Goal: Communication & Community: Answer question/provide support

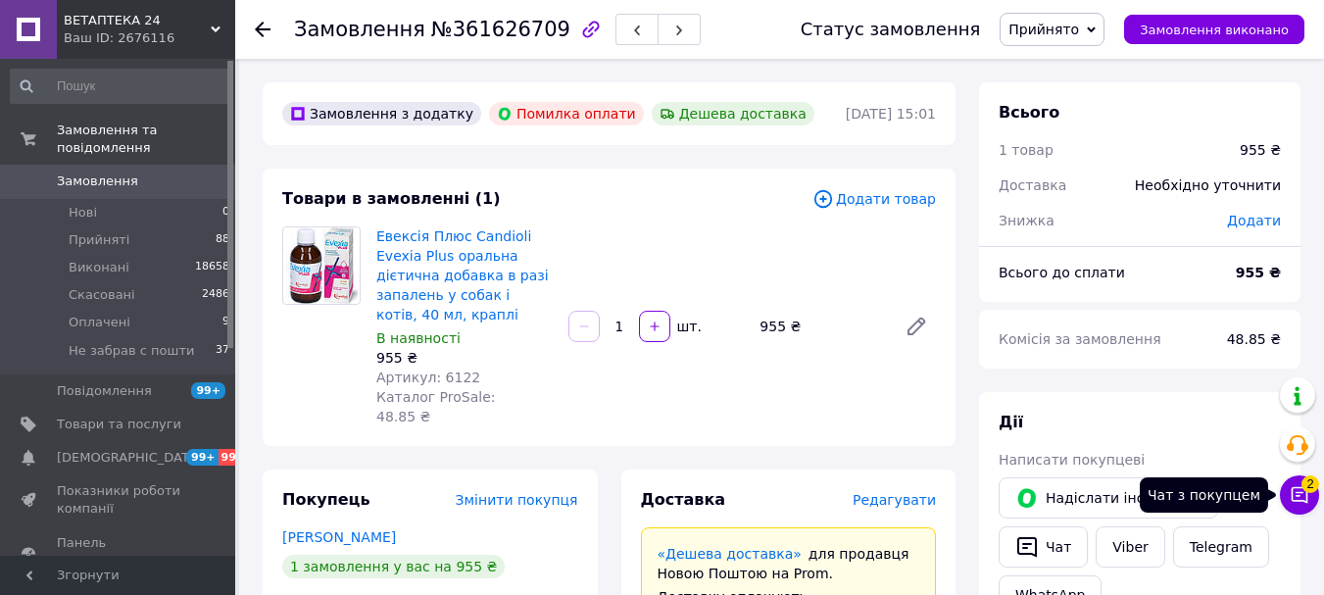
click at [1299, 497] on icon at bounding box center [1299, 495] width 20 height 20
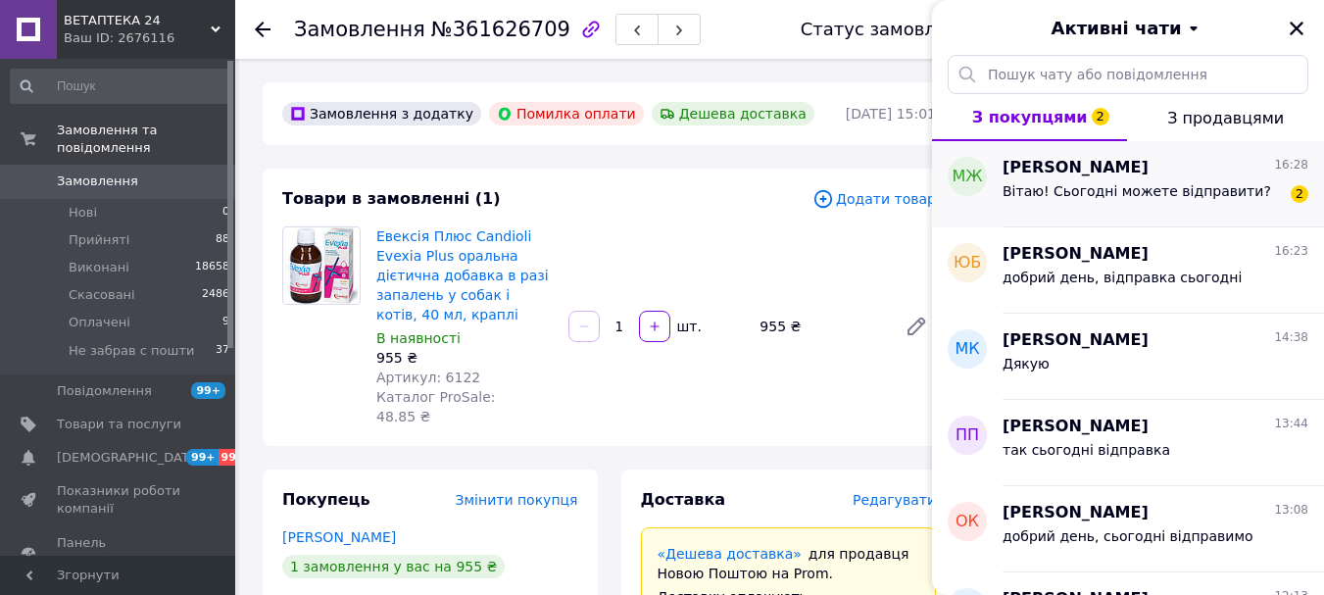
click at [1132, 200] on div "Вітаю! Сьогодні можете відправити?" at bounding box center [1136, 196] width 268 height 27
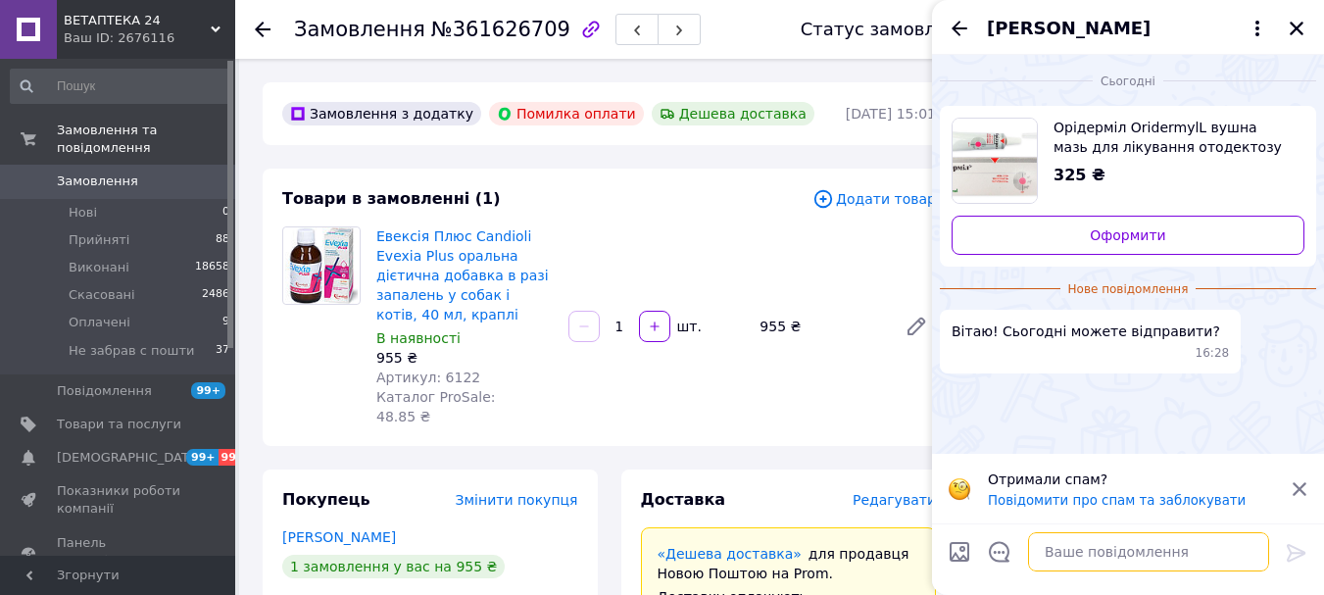
click at [1055, 554] on textarea at bounding box center [1148, 551] width 241 height 39
type textarea "добрий день, так"
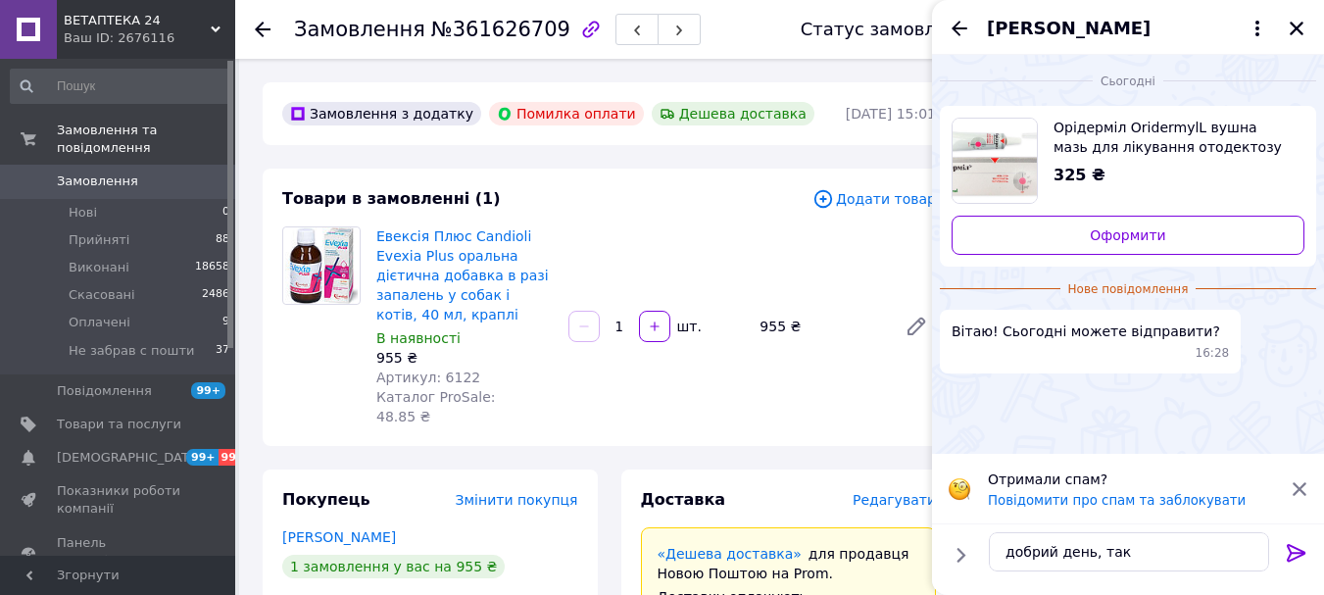
click at [1301, 557] on icon at bounding box center [1297, 553] width 24 height 24
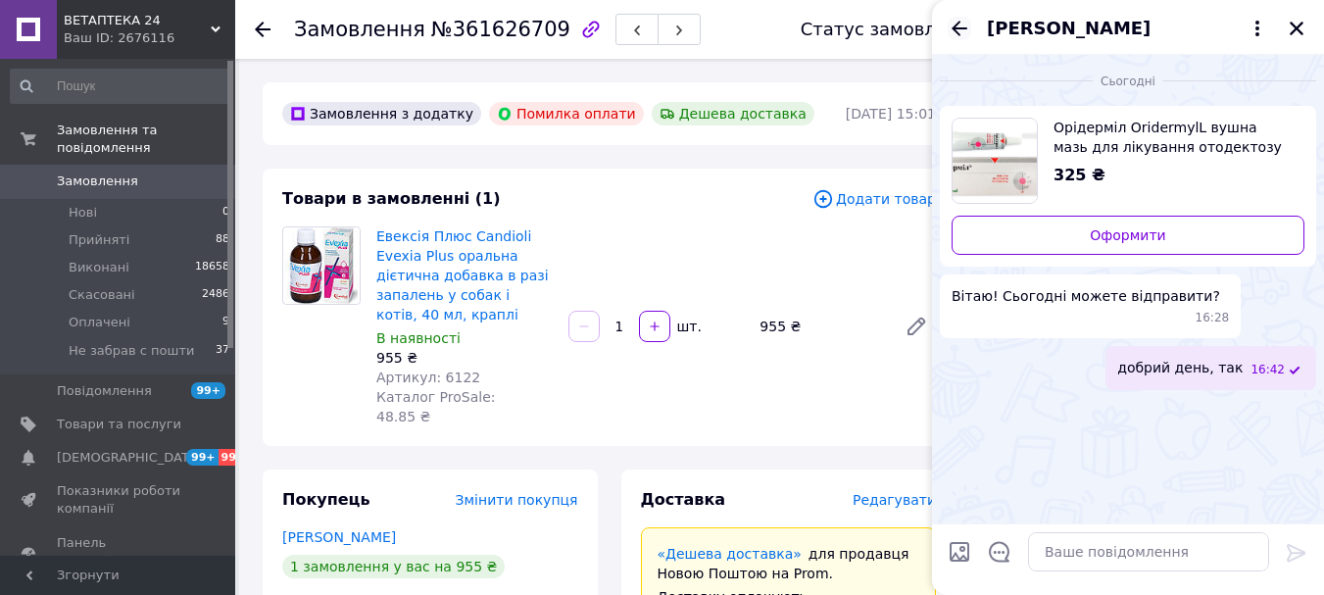
click at [963, 29] on icon "Назад" at bounding box center [959, 29] width 24 height 24
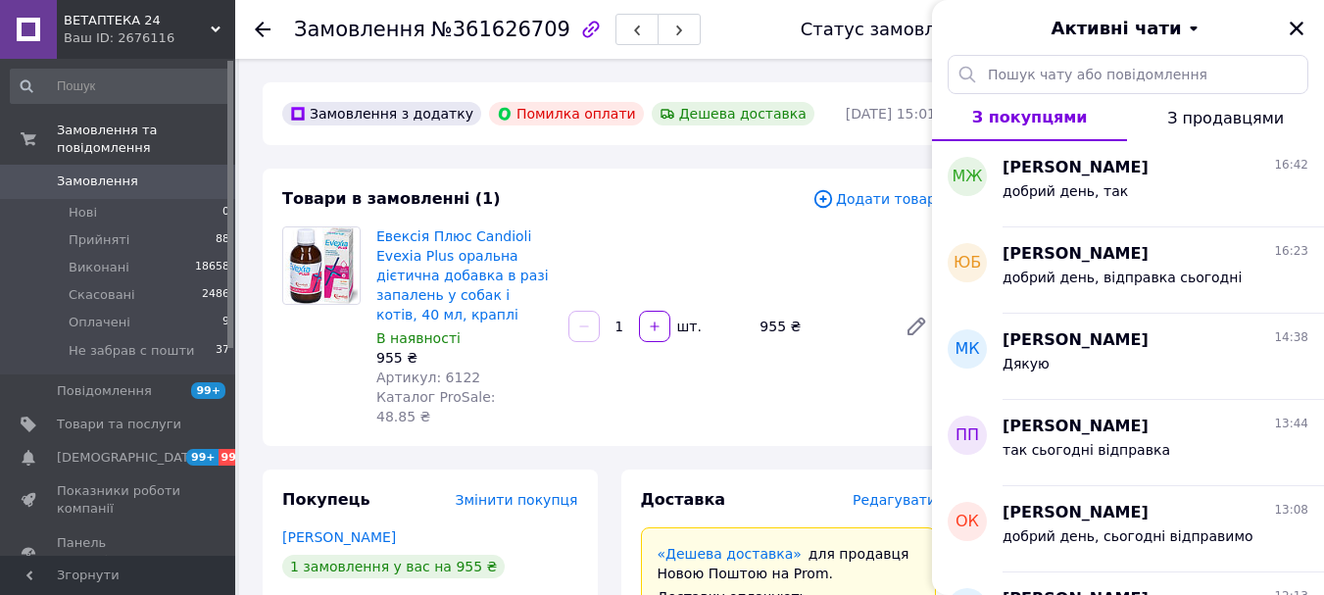
click at [216, 19] on div "ВЕТАПТЕКА 24 Ваш ID: 2676116" at bounding box center [146, 29] width 178 height 59
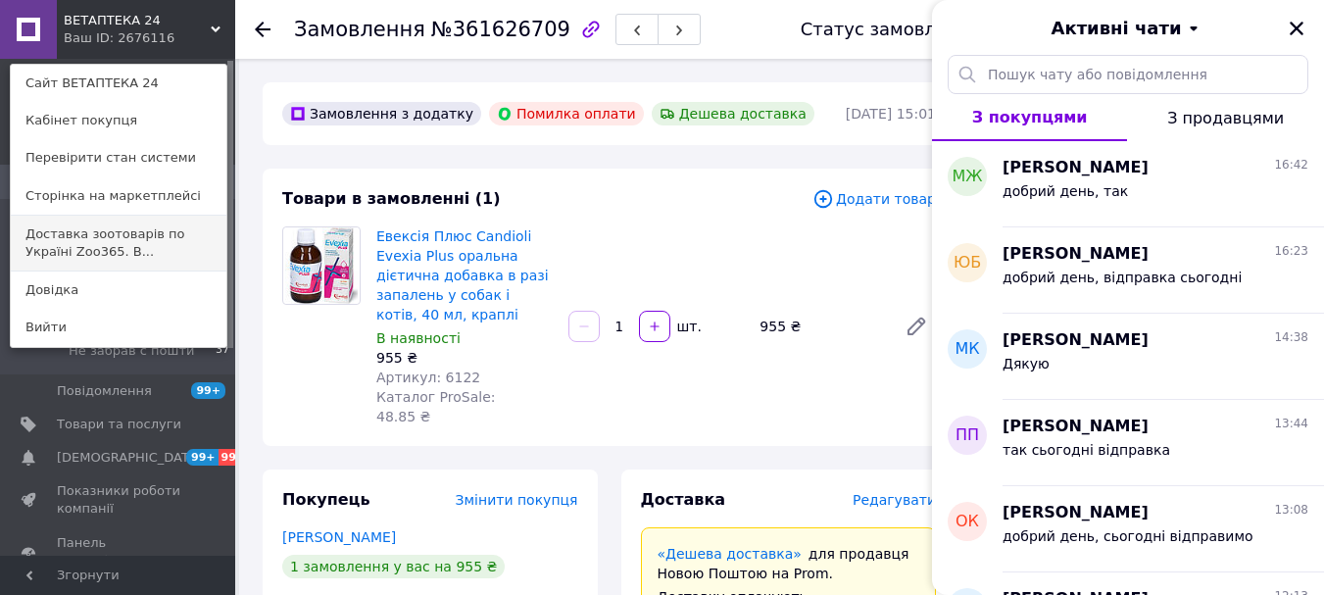
click at [157, 238] on link "Доставка зоотоварів по Україні Zoo365. В..." at bounding box center [119, 243] width 216 height 55
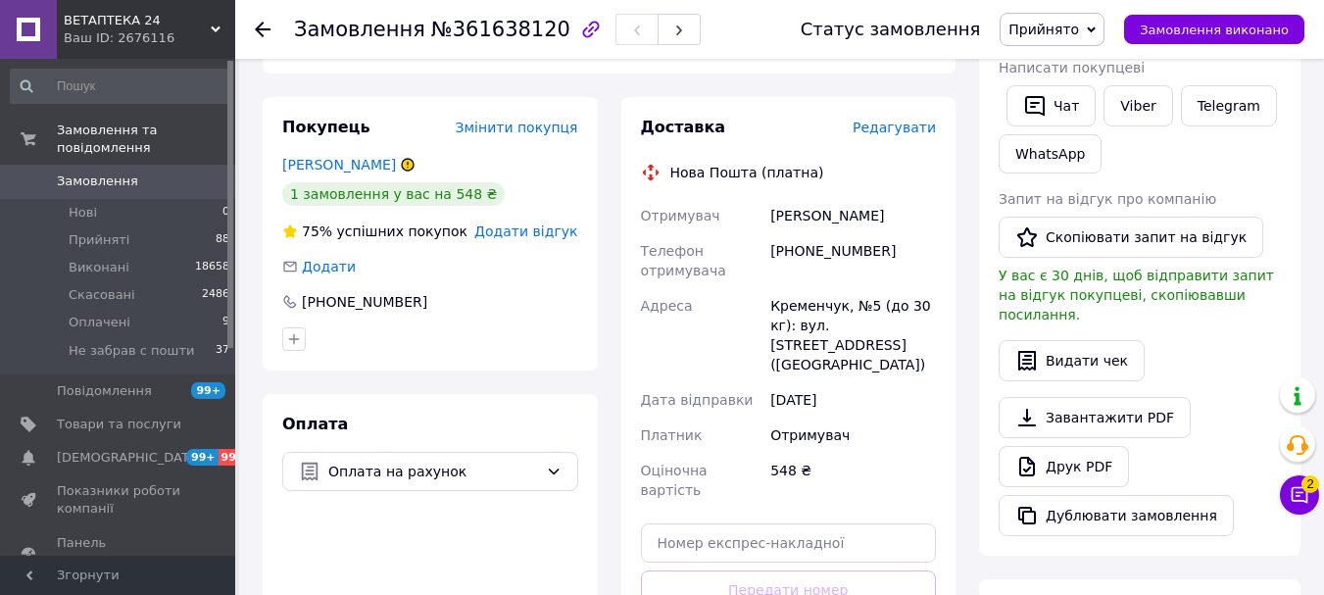
scroll to position [490, 0]
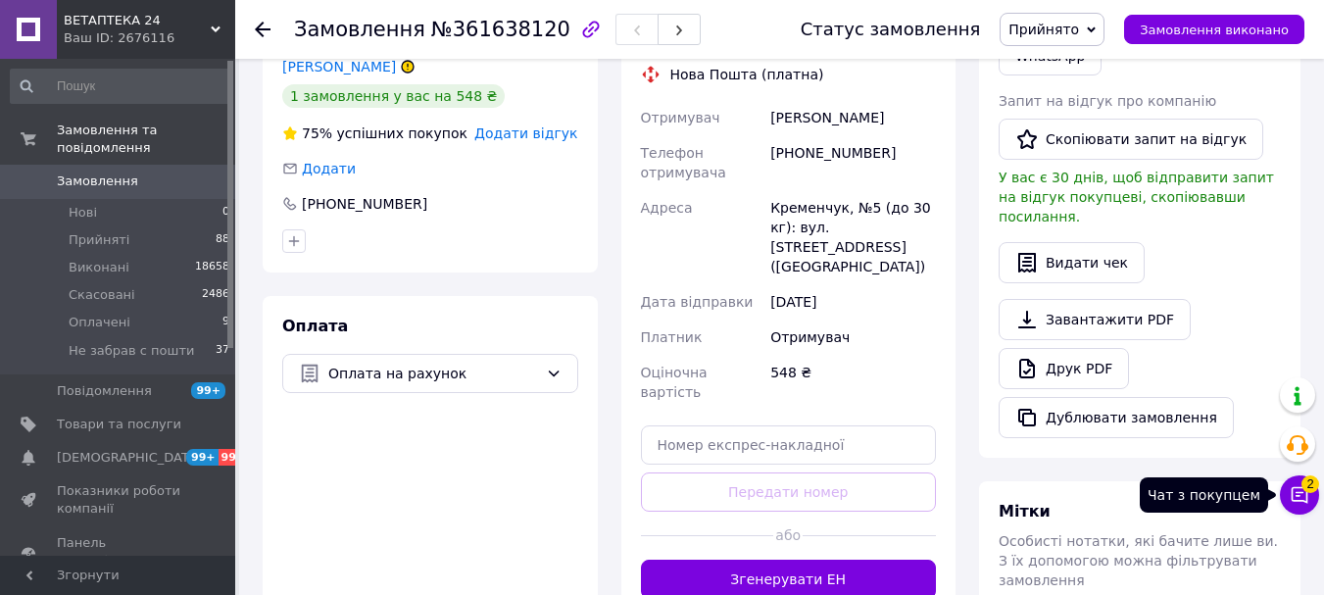
click at [1299, 486] on icon at bounding box center [1299, 495] width 20 height 20
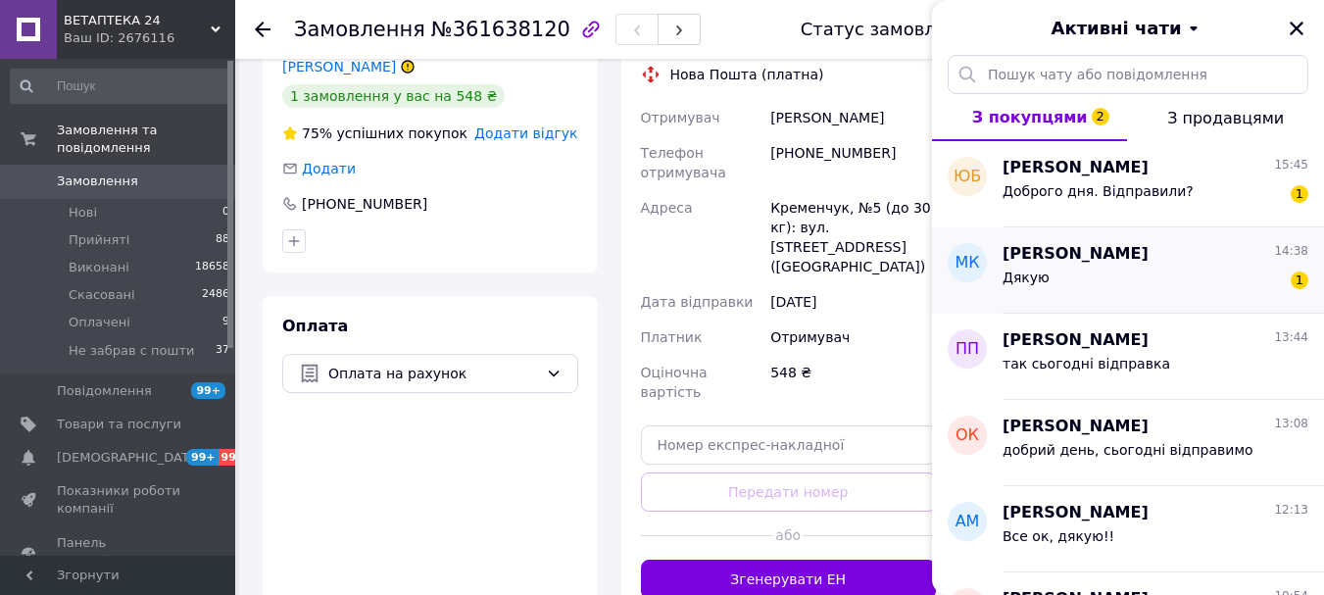
click at [1196, 300] on div "Марина Крайчик 14:38 Дякую 1" at bounding box center [1162, 270] width 321 height 86
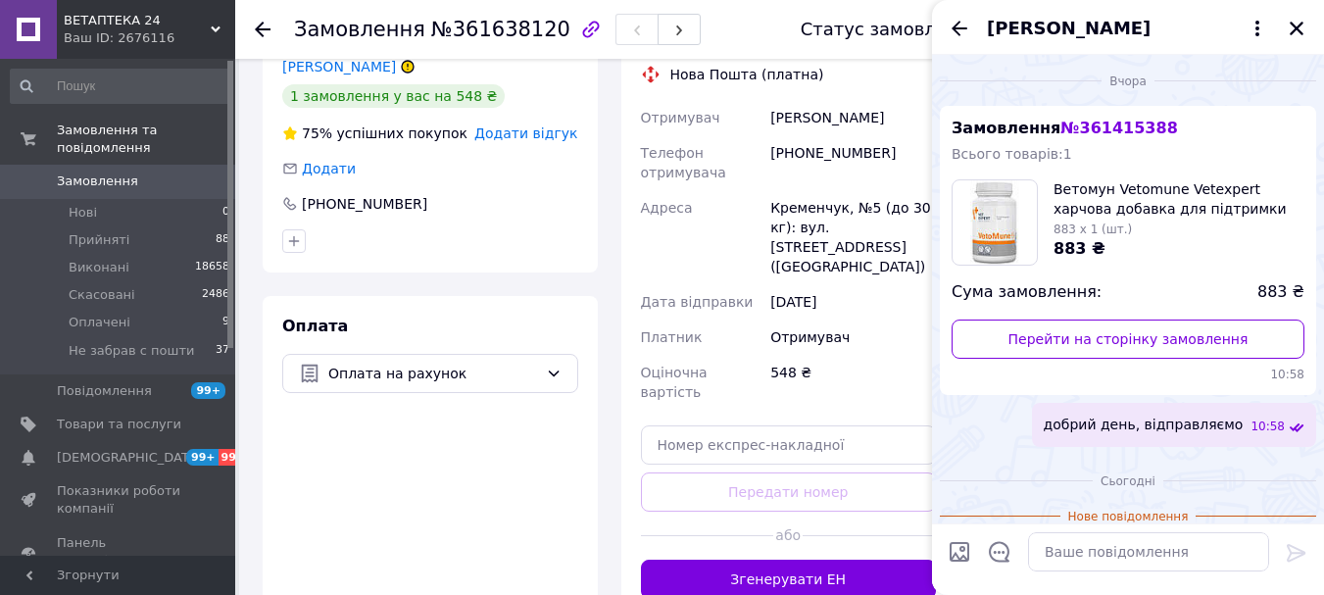
scroll to position [66, 0]
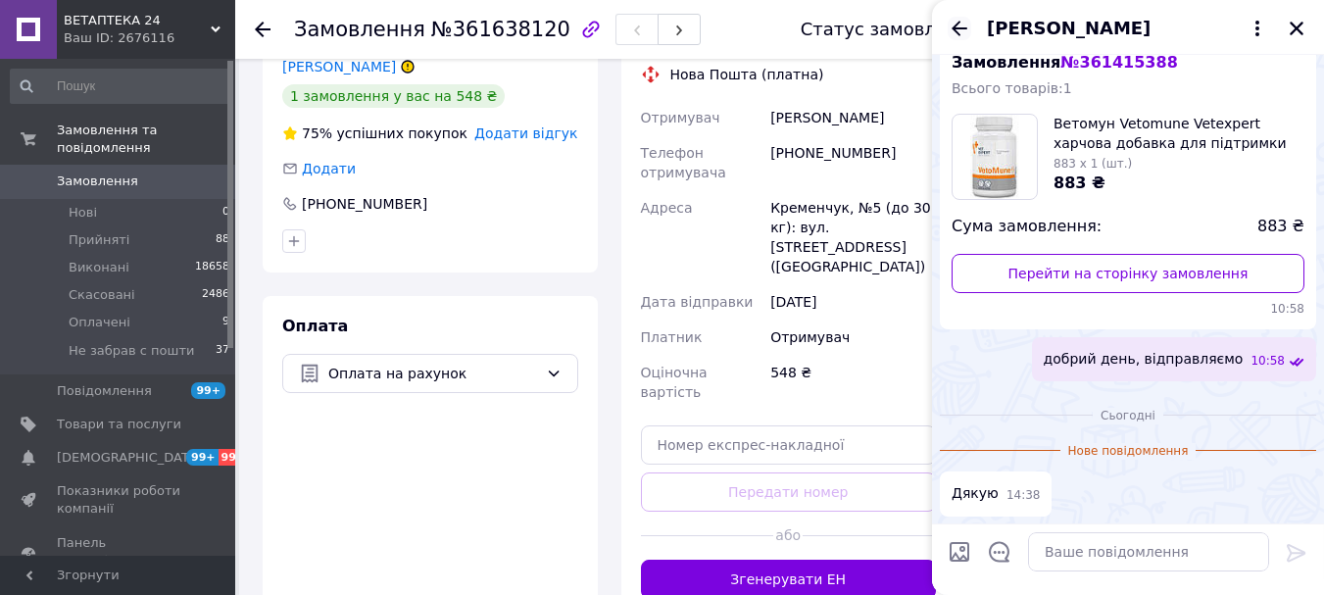
click at [962, 25] on icon "Назад" at bounding box center [959, 29] width 24 height 24
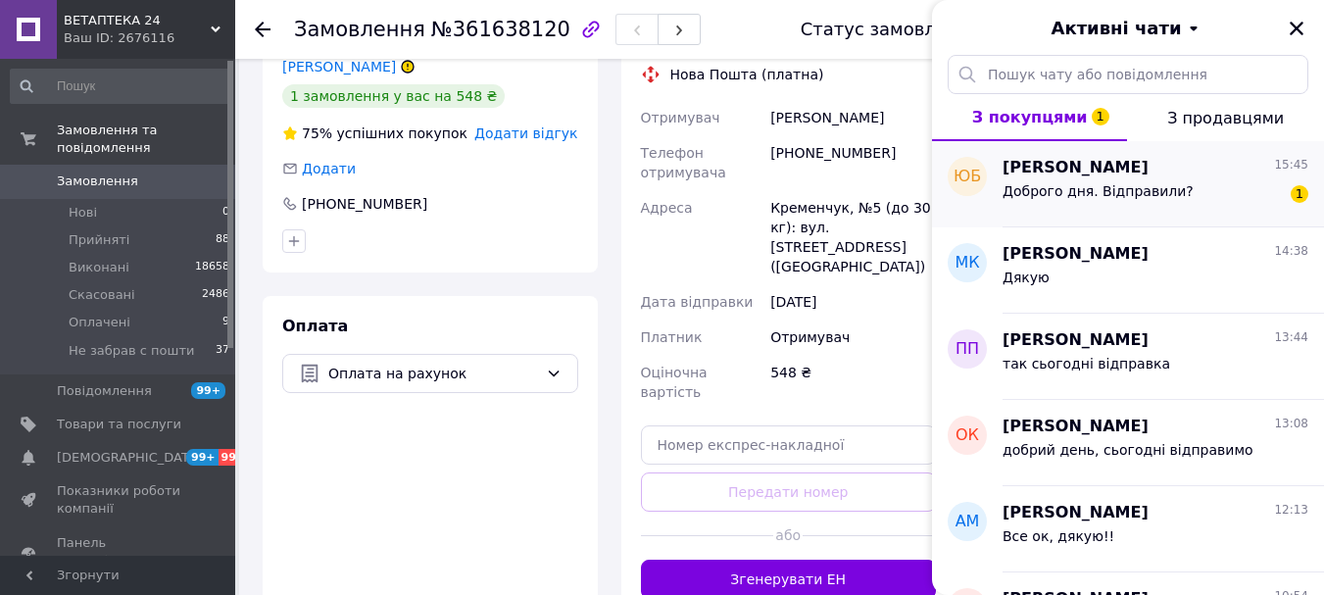
click at [1208, 208] on div "Доброго дня. Відправили? 1" at bounding box center [1155, 194] width 306 height 31
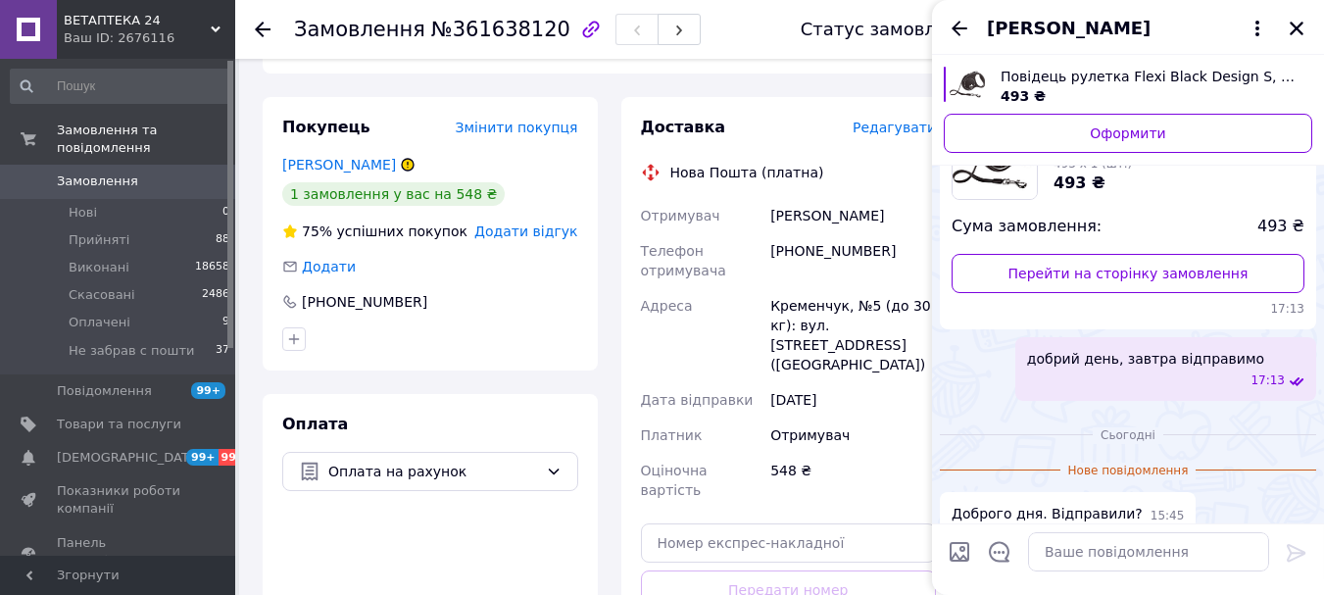
scroll to position [196, 0]
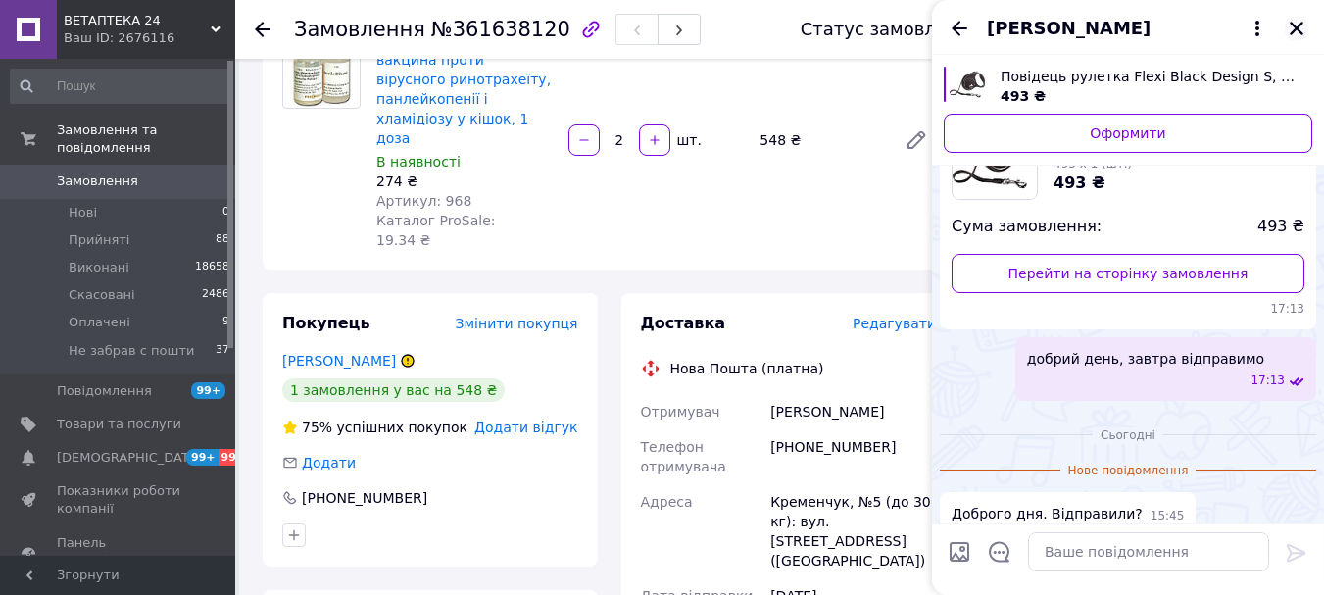
click at [1286, 29] on button "Закрити" at bounding box center [1297, 29] width 24 height 24
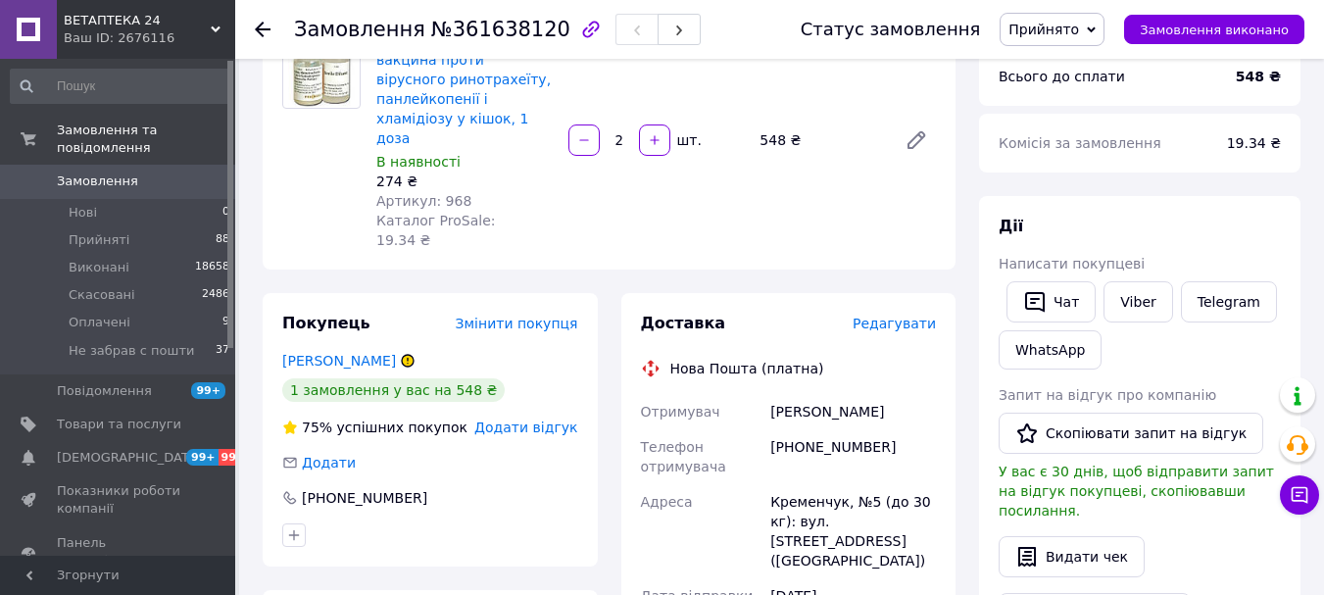
scroll to position [0, 0]
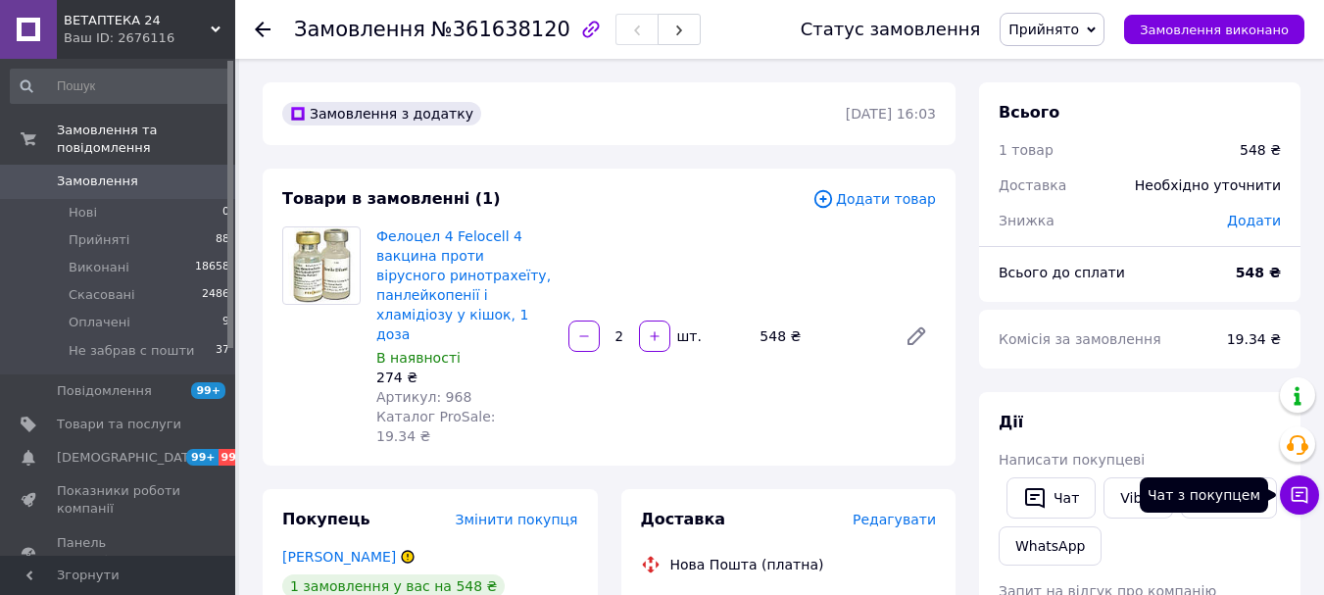
click at [1295, 479] on button "Чат з покупцем" at bounding box center [1299, 494] width 39 height 39
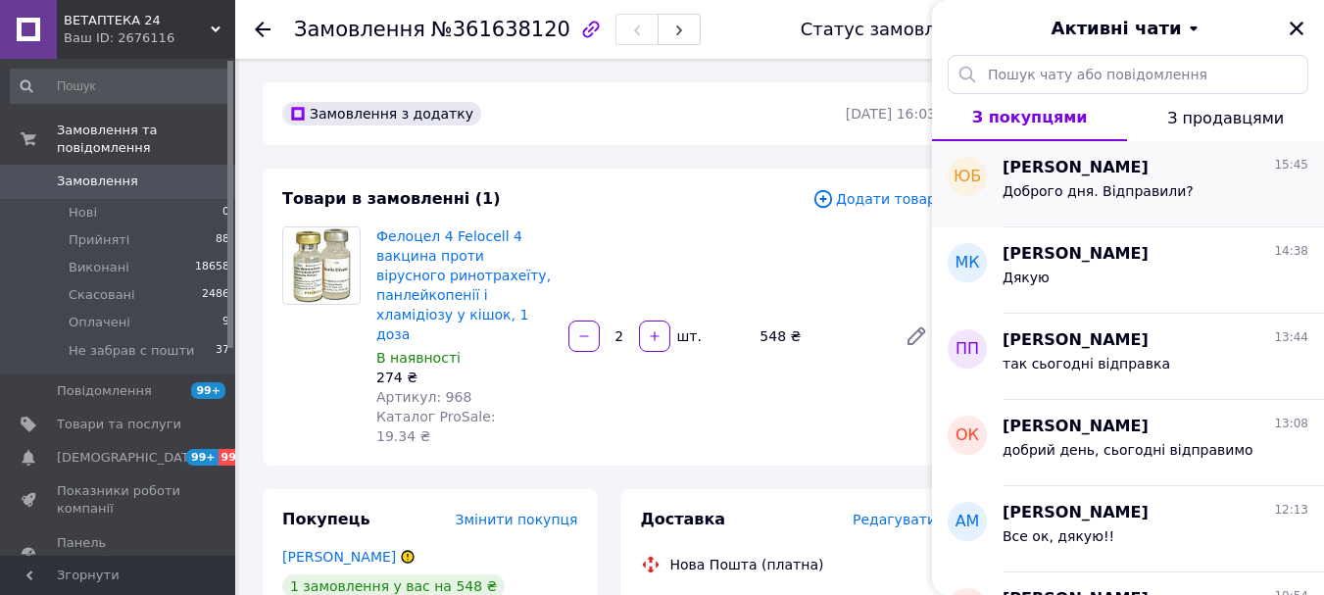
click at [1101, 179] on div "Доброго дня. Відправили?" at bounding box center [1155, 194] width 306 height 31
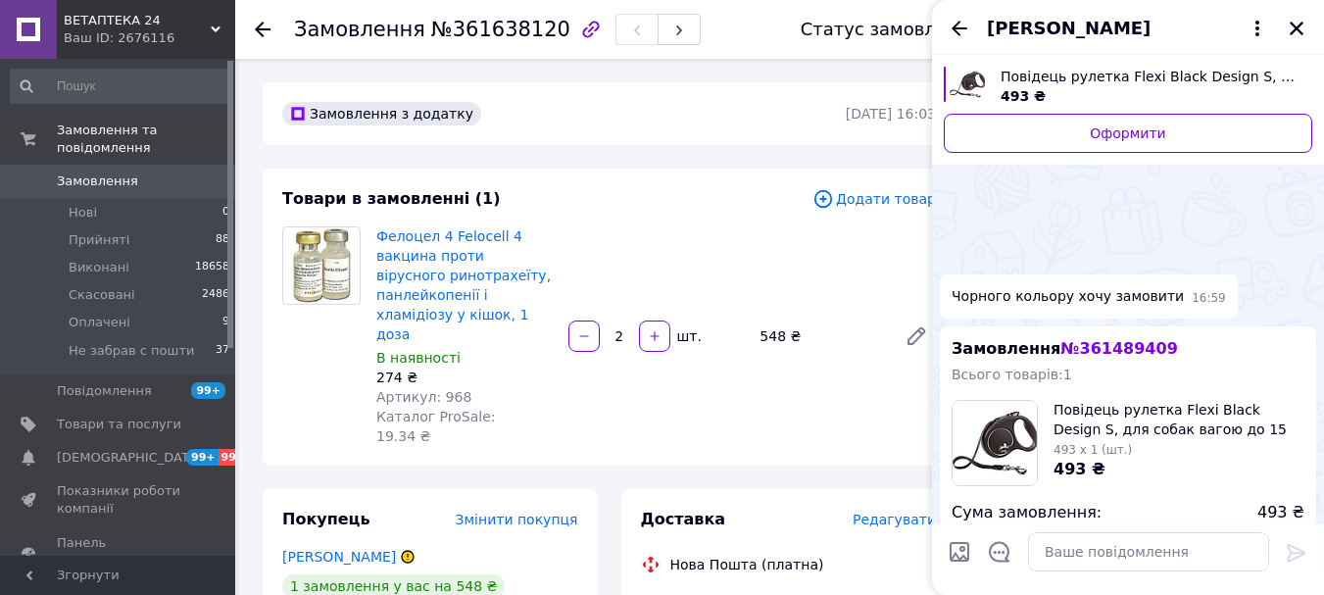
scroll to position [255, 0]
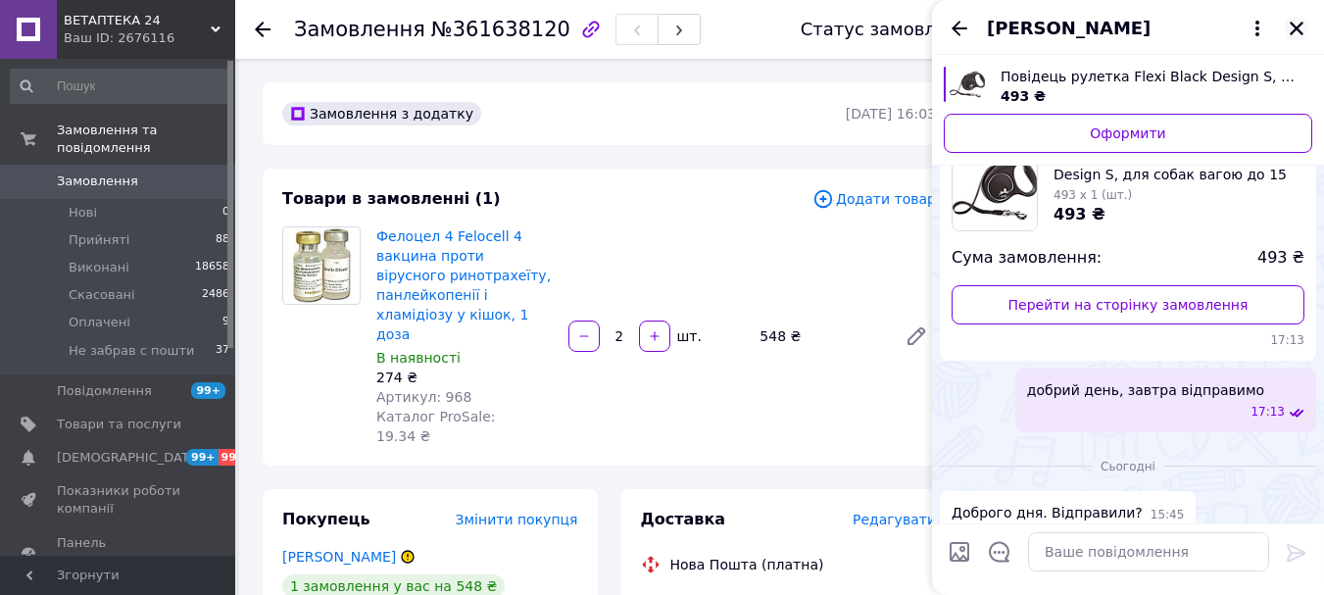
click at [1301, 31] on icon "Закрити" at bounding box center [1296, 29] width 18 height 18
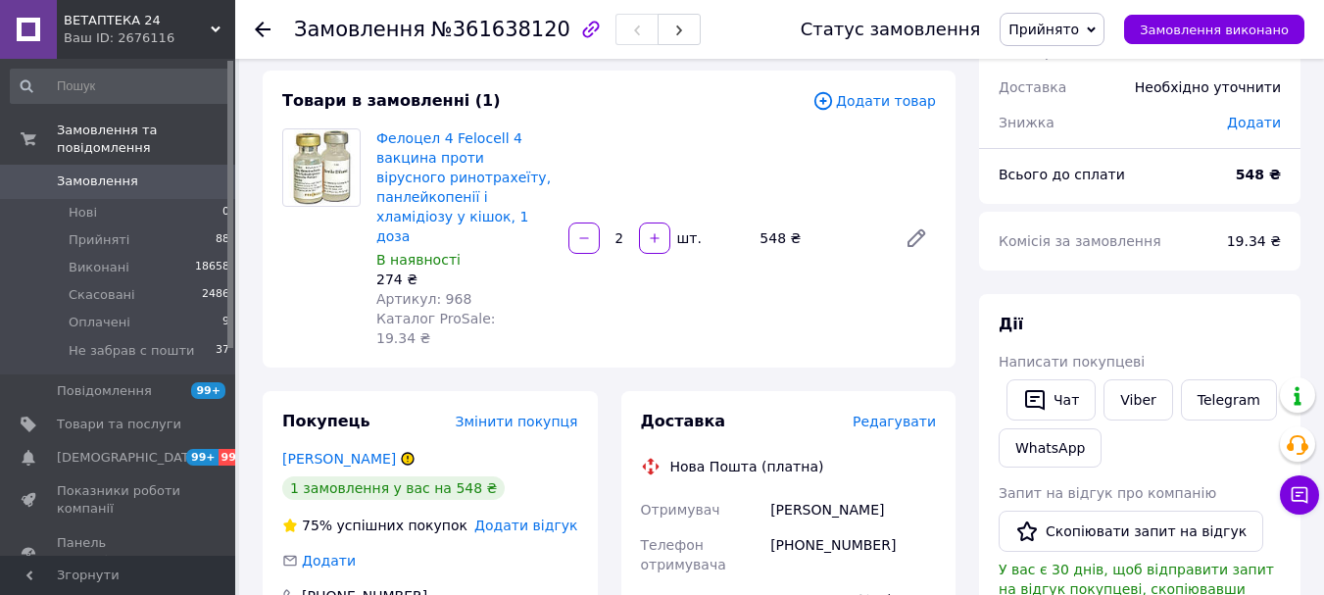
scroll to position [196, 0]
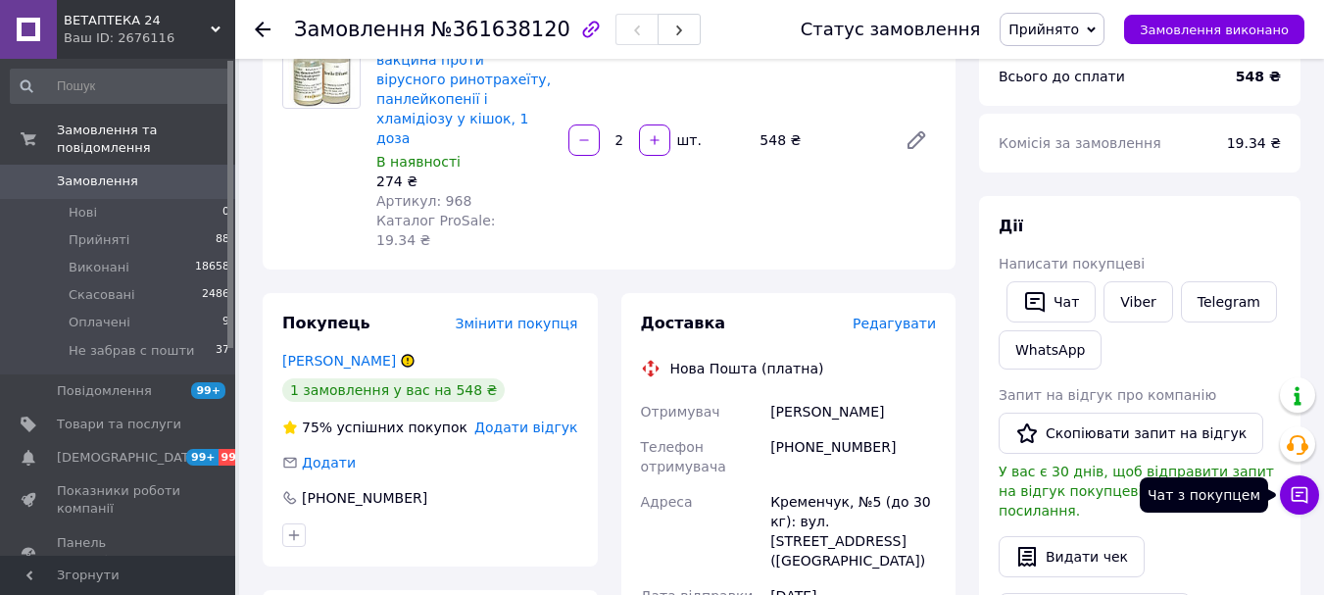
click at [1289, 503] on icon at bounding box center [1299, 495] width 20 height 20
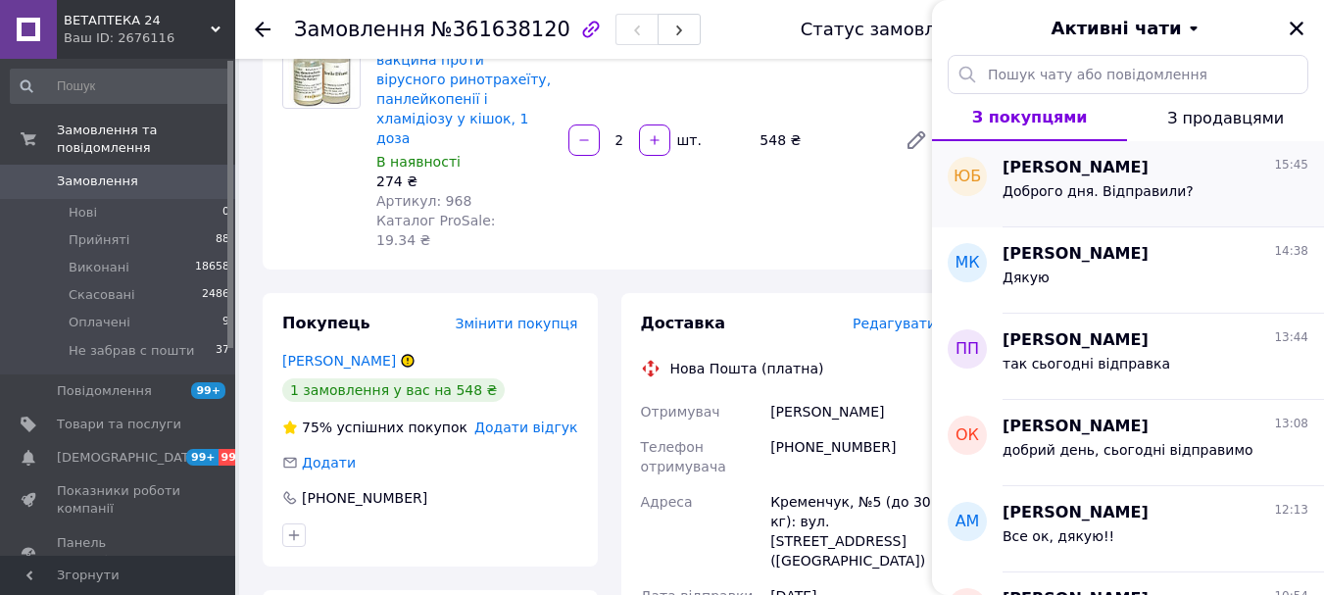
click at [1062, 207] on div "Доброго дня. Відправили?" at bounding box center [1097, 196] width 191 height 27
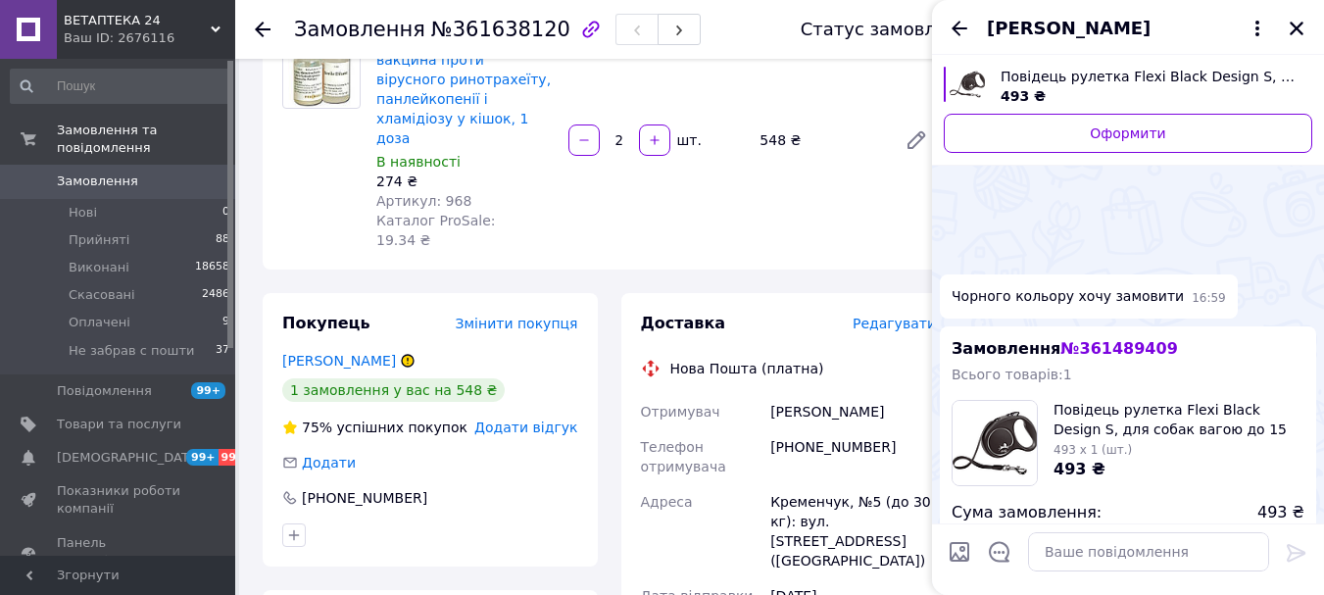
scroll to position [255, 0]
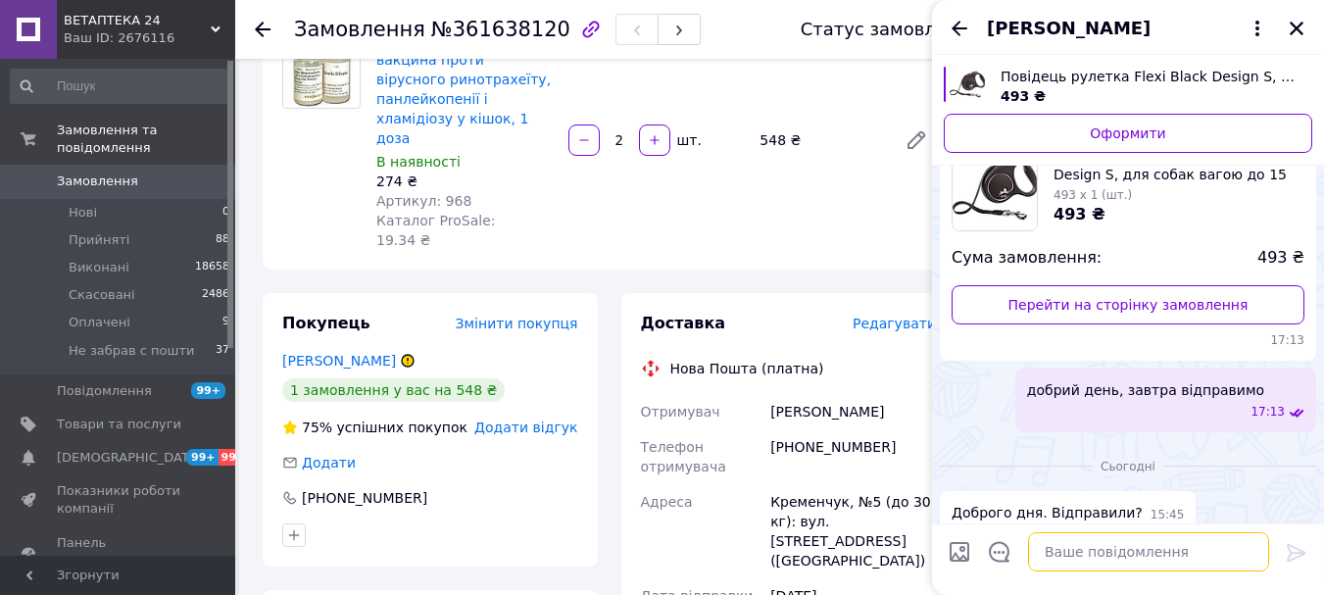
click at [1076, 553] on textarea at bounding box center [1148, 551] width 241 height 39
type textarea "добрий день, відправка сьогодні"
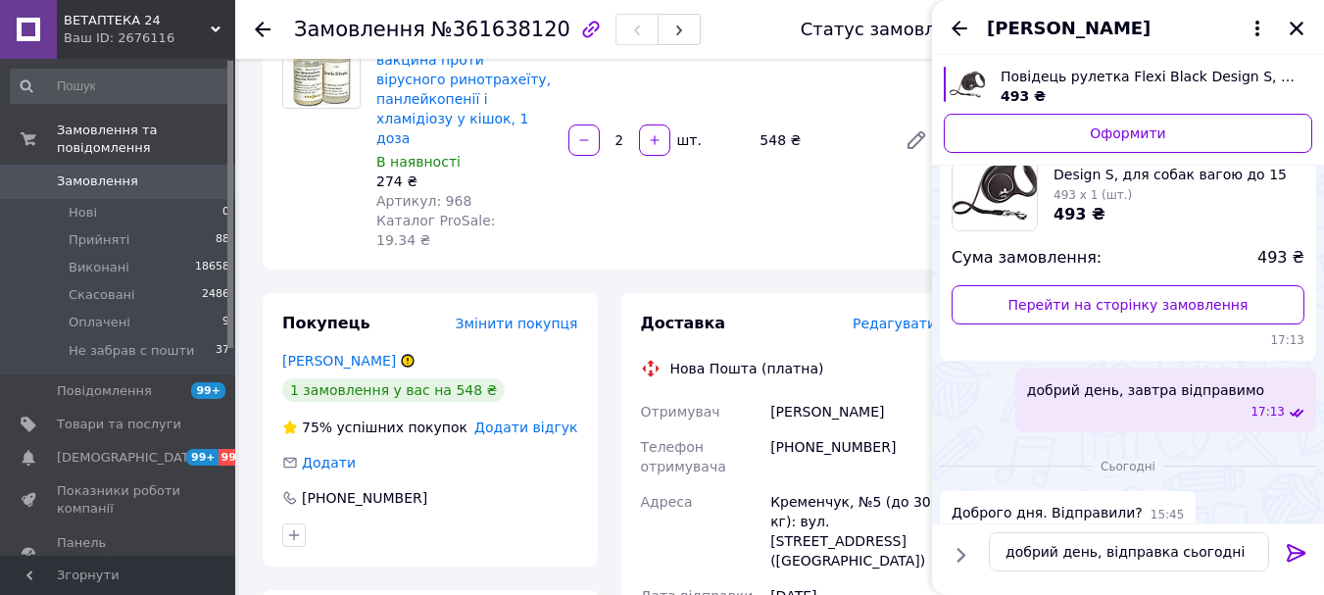
click at [1296, 557] on icon at bounding box center [1295, 553] width 19 height 18
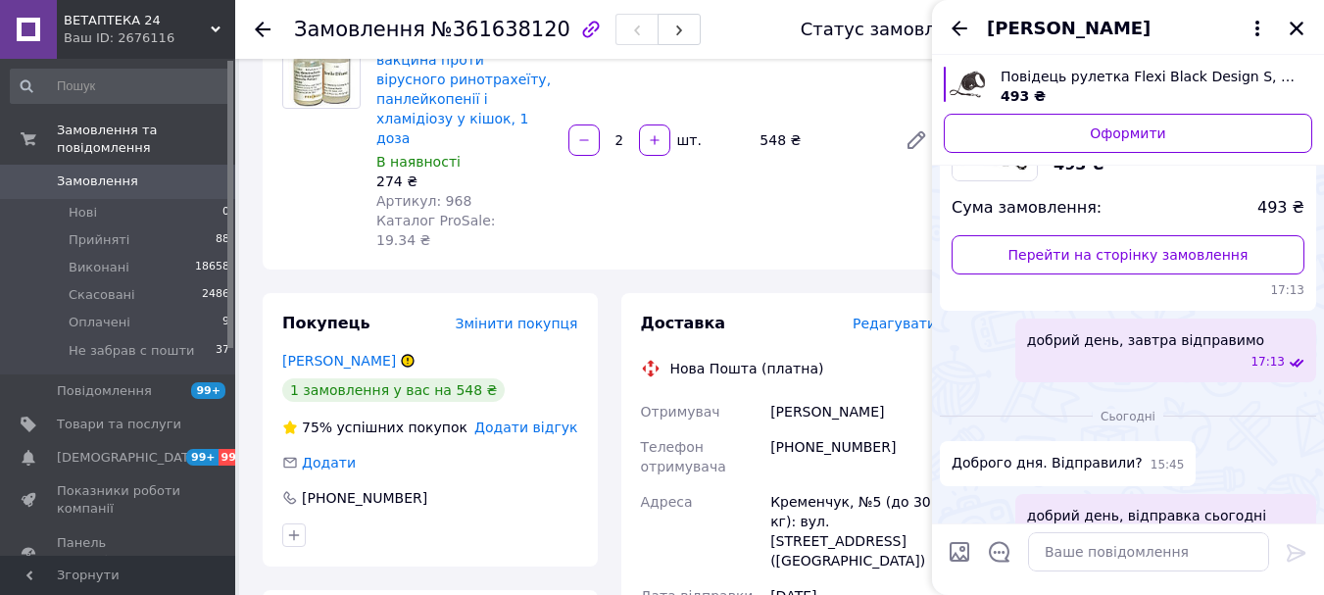
scroll to position [257, 0]
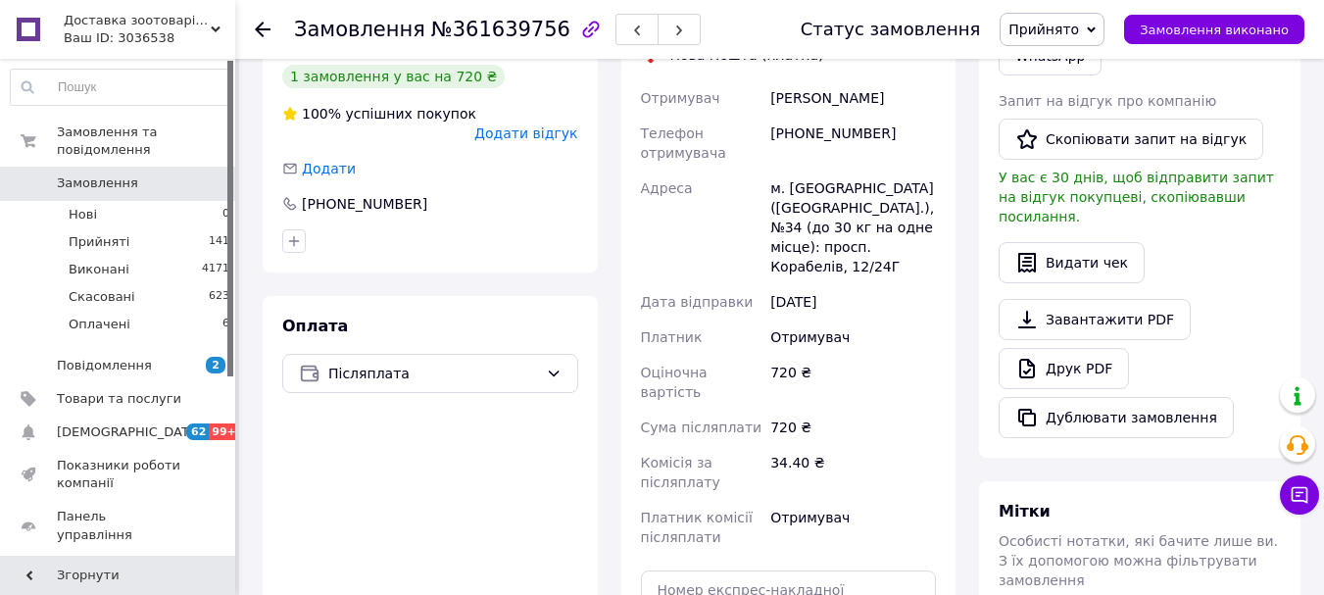
scroll to position [196, 0]
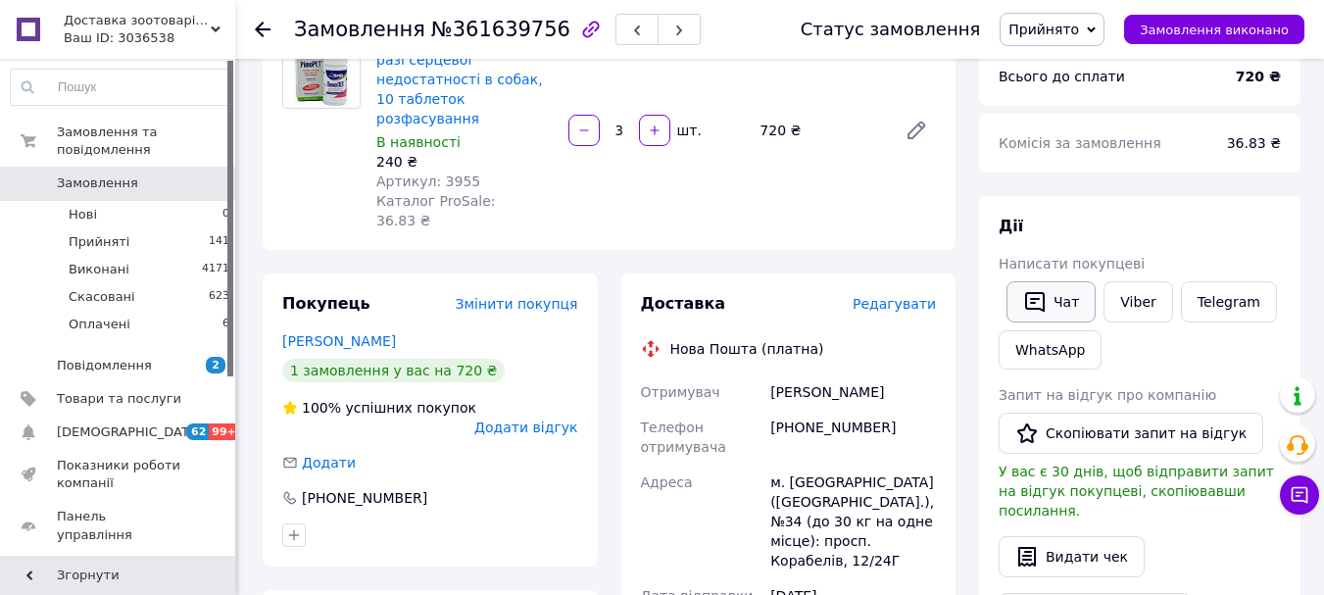
click at [1057, 306] on button "Чат" at bounding box center [1050, 301] width 89 height 41
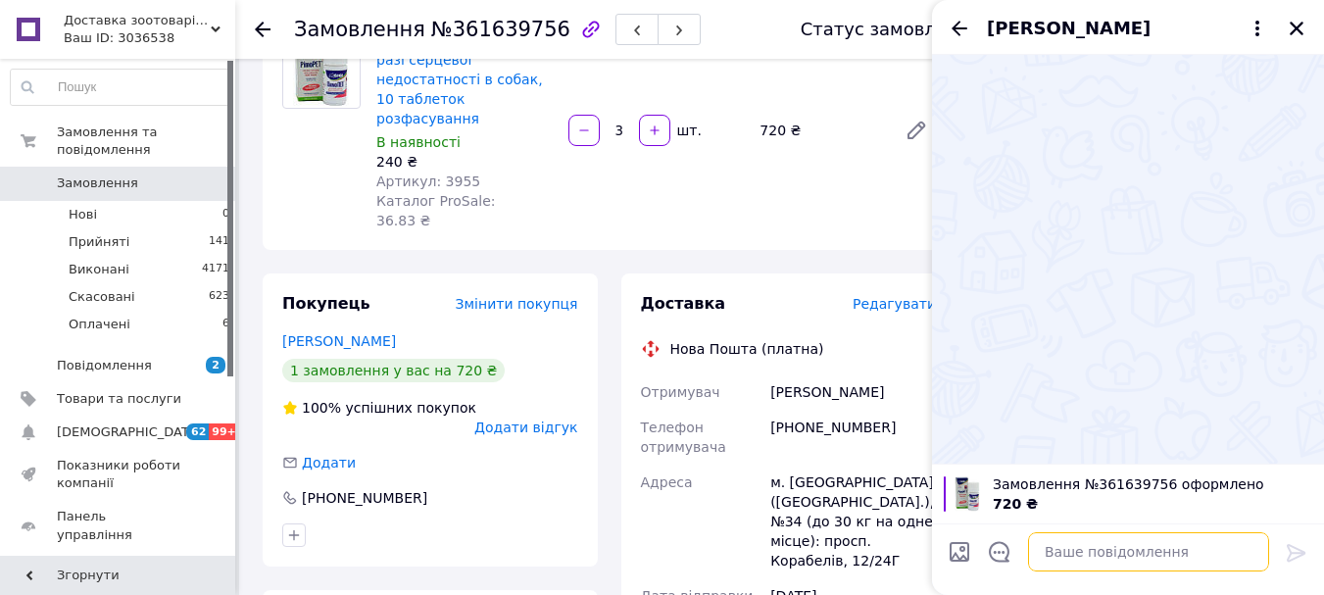
click at [1106, 544] on textarea at bounding box center [1148, 551] width 241 height 39
type textarea "добрий день, комплектуємо"
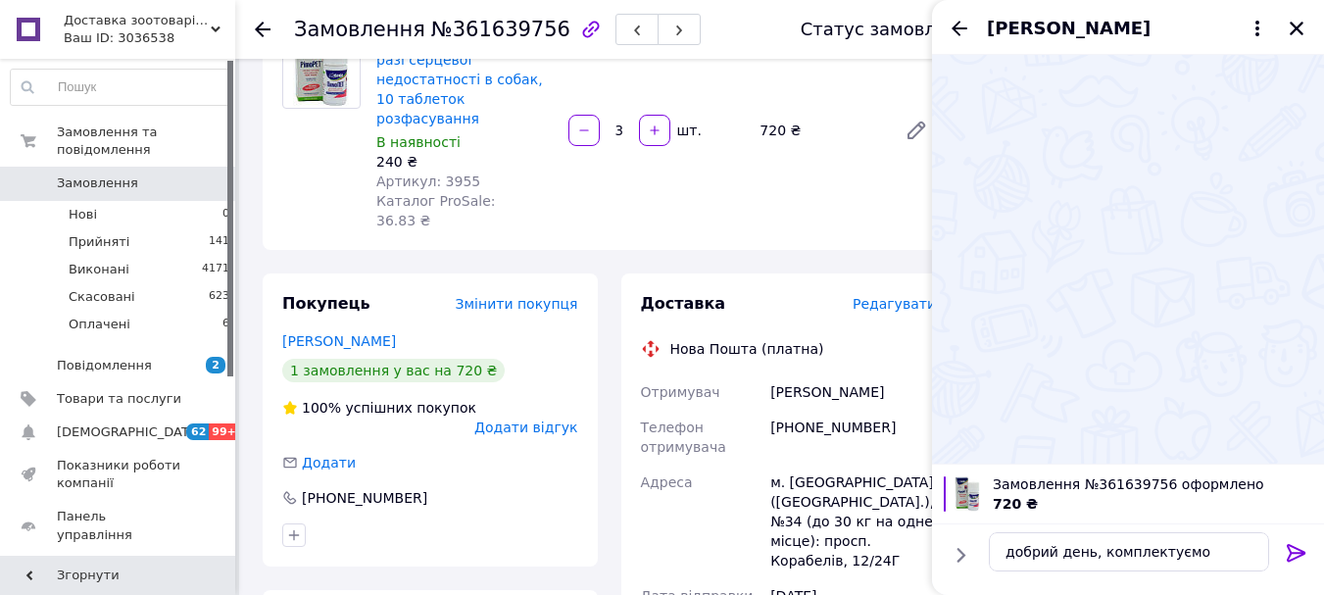
click at [1299, 547] on icon at bounding box center [1297, 553] width 24 height 24
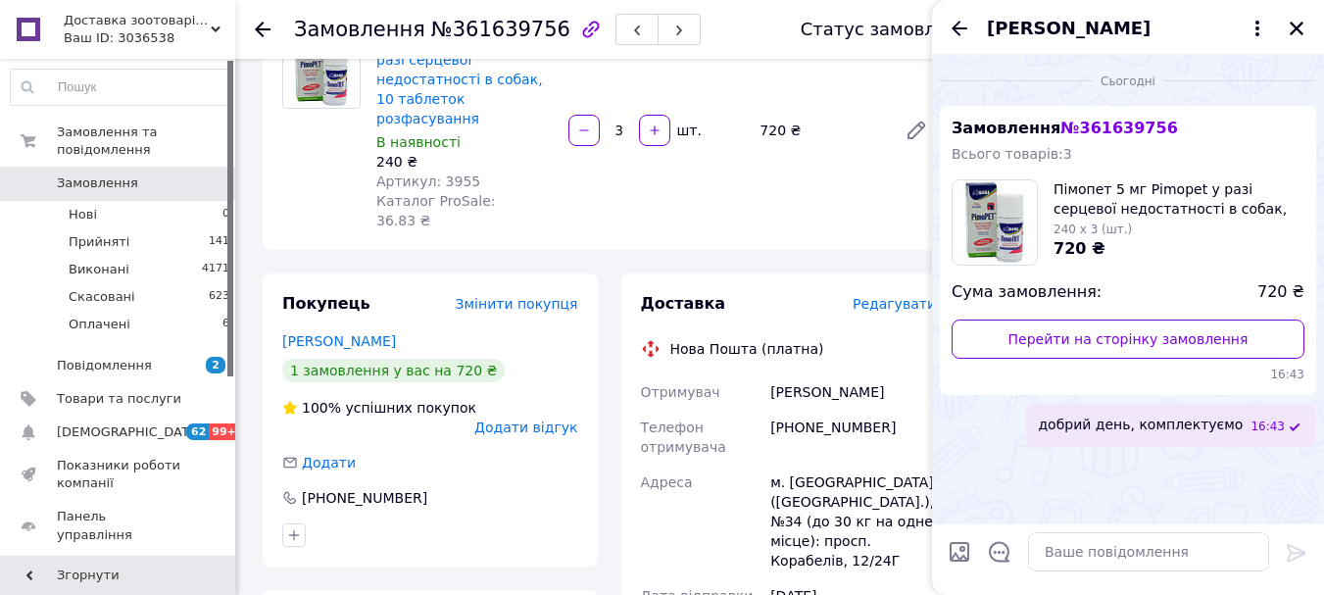
click at [197, 29] on div "Ваш ID: 3036538" at bounding box center [149, 38] width 171 height 18
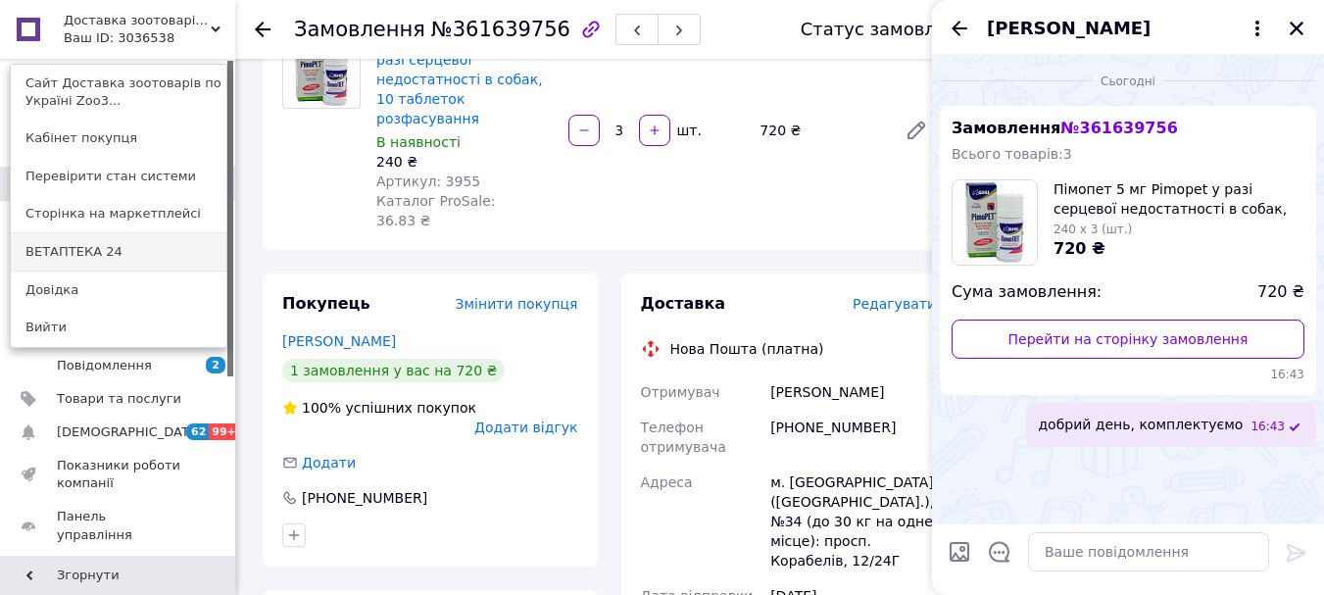
click at [179, 252] on link "ВЕТАПТЕКА 24" at bounding box center [119, 251] width 216 height 37
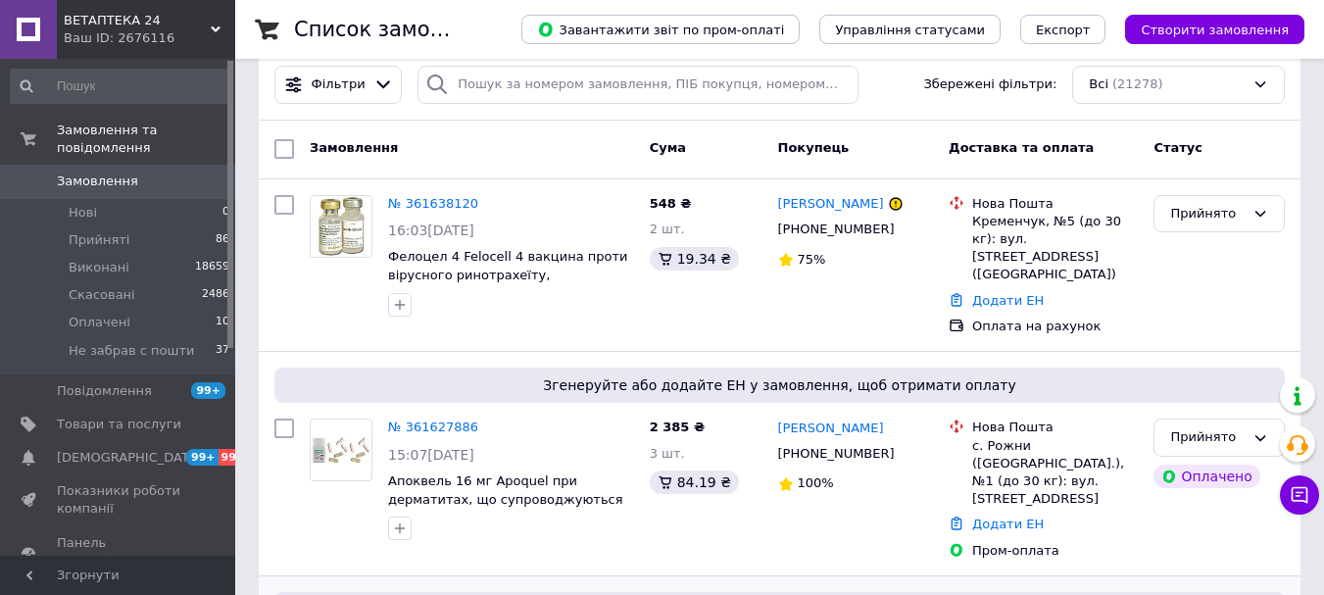
scroll to position [294, 0]
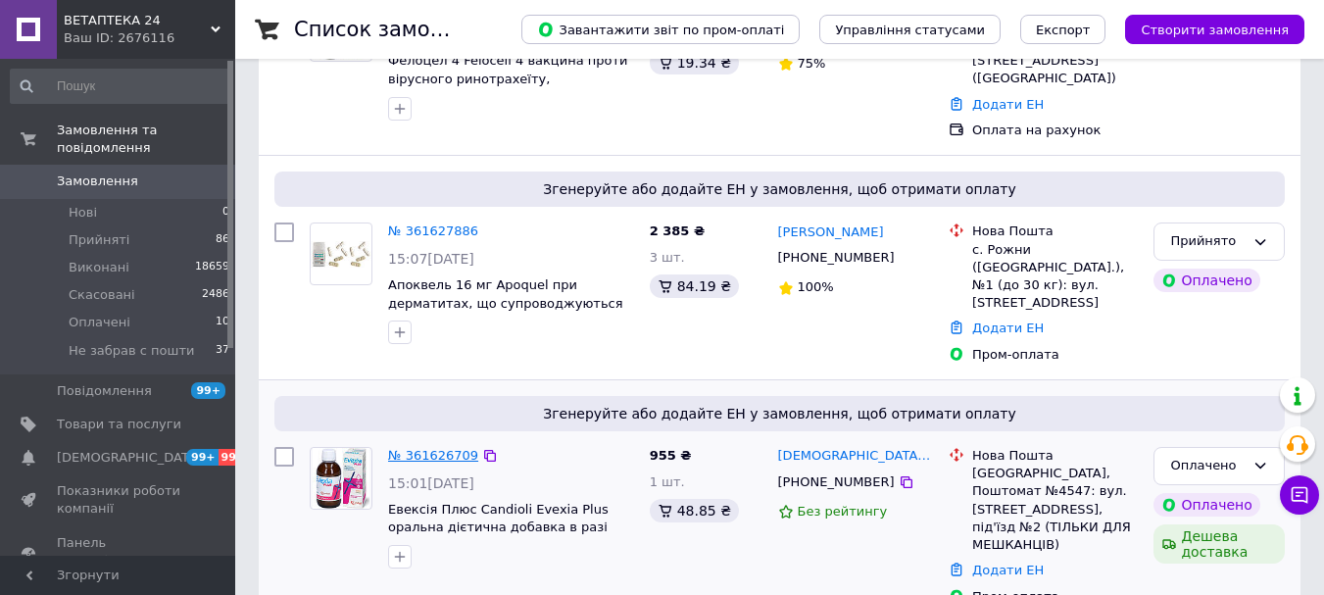
click at [432, 448] on link "№ 361626709" at bounding box center [433, 455] width 90 height 15
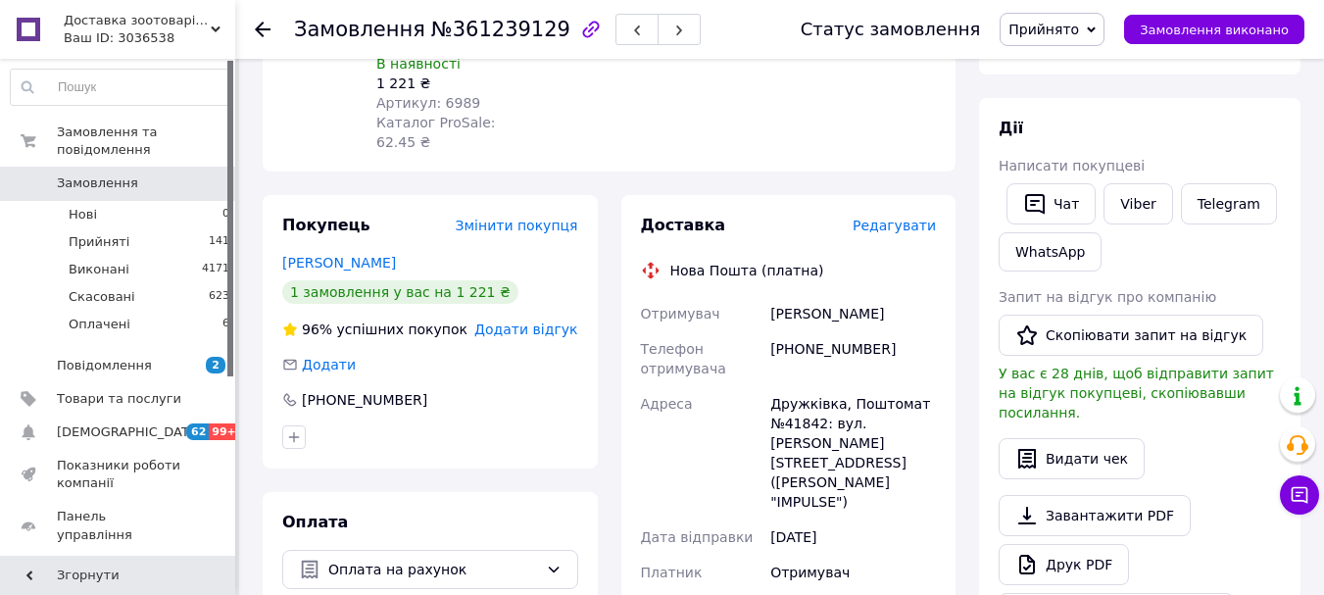
scroll to position [392, 0]
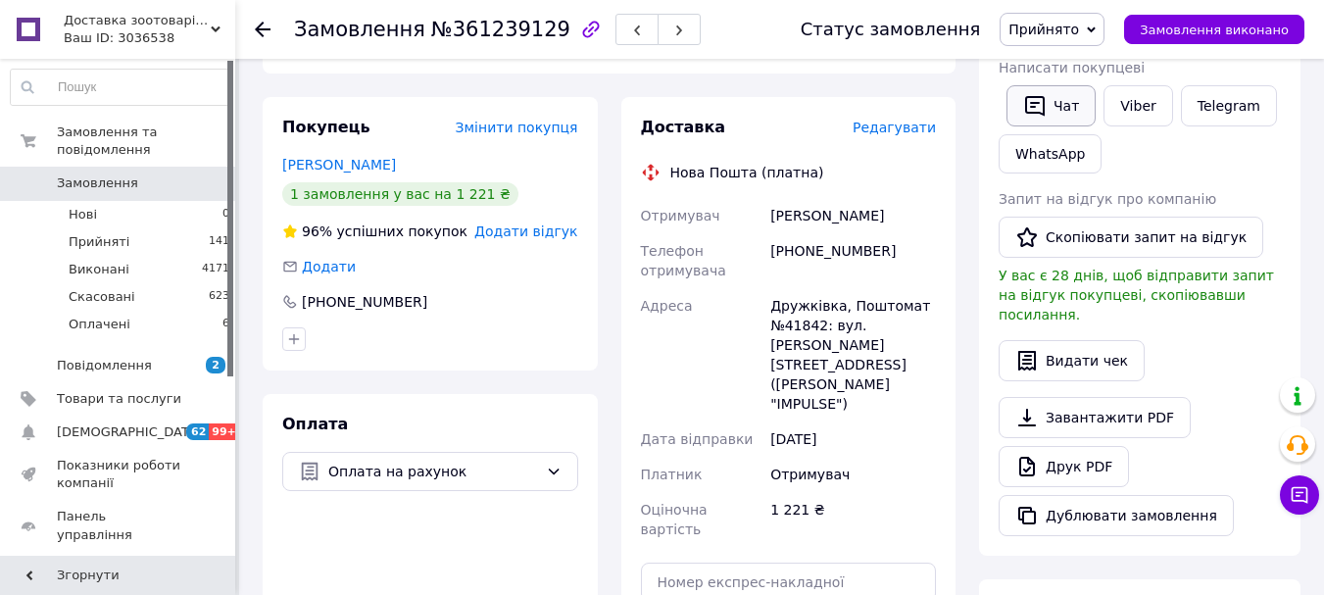
click at [1038, 107] on icon "button" at bounding box center [1035, 106] width 24 height 24
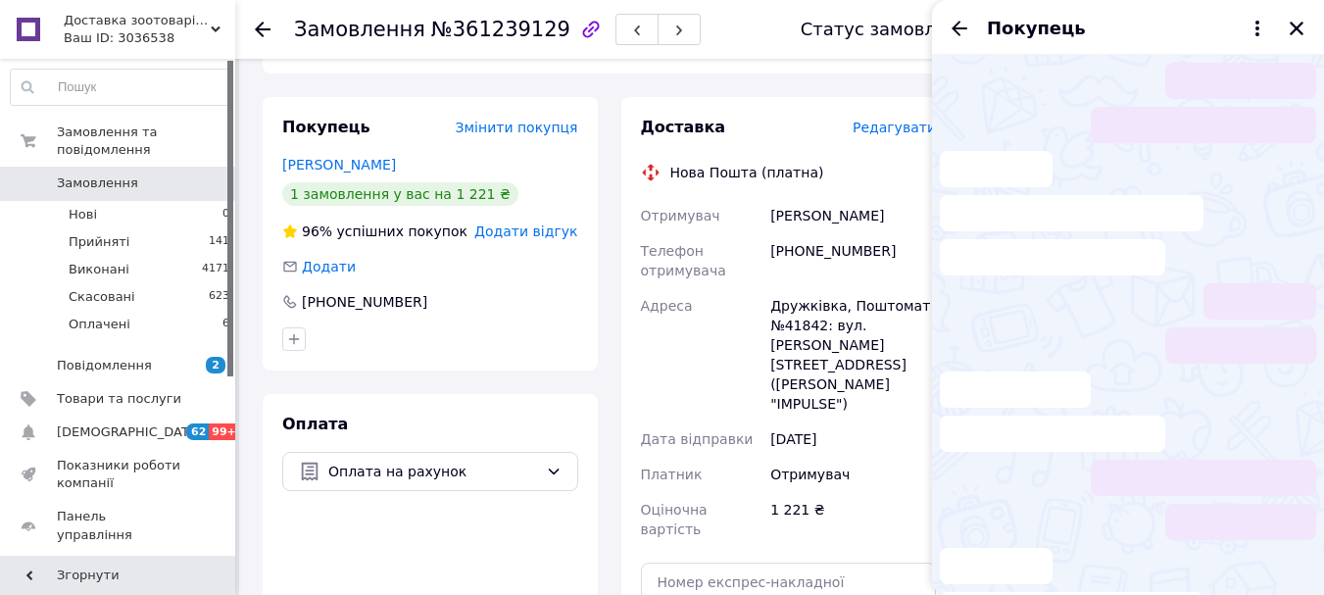
scroll to position [218, 0]
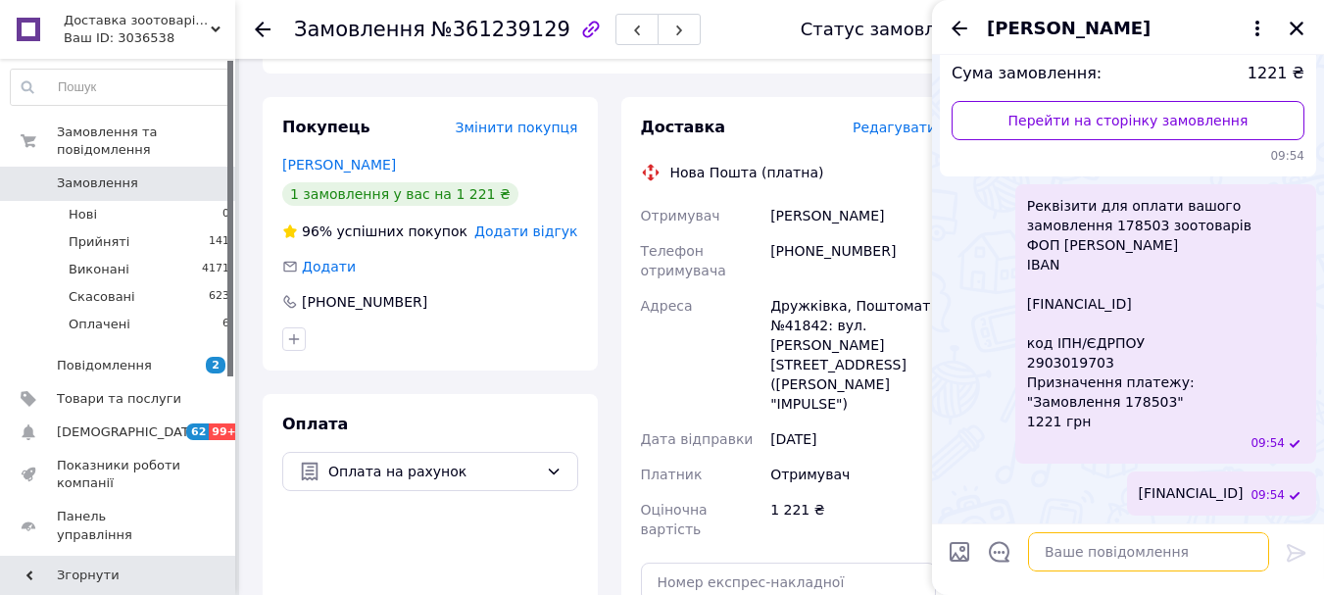
click at [1083, 546] on textarea at bounding box center [1148, 551] width 241 height 39
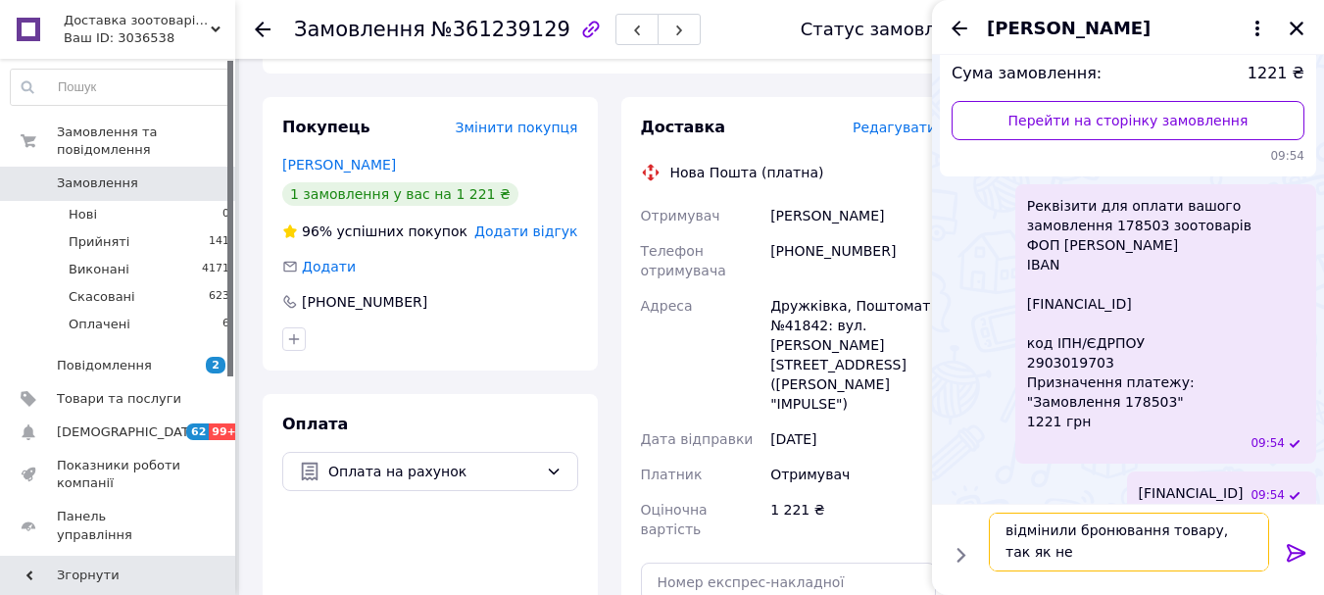
scroll to position [2, 0]
type textarea "відмінили бронювання товару, так як не надійшла оплата"
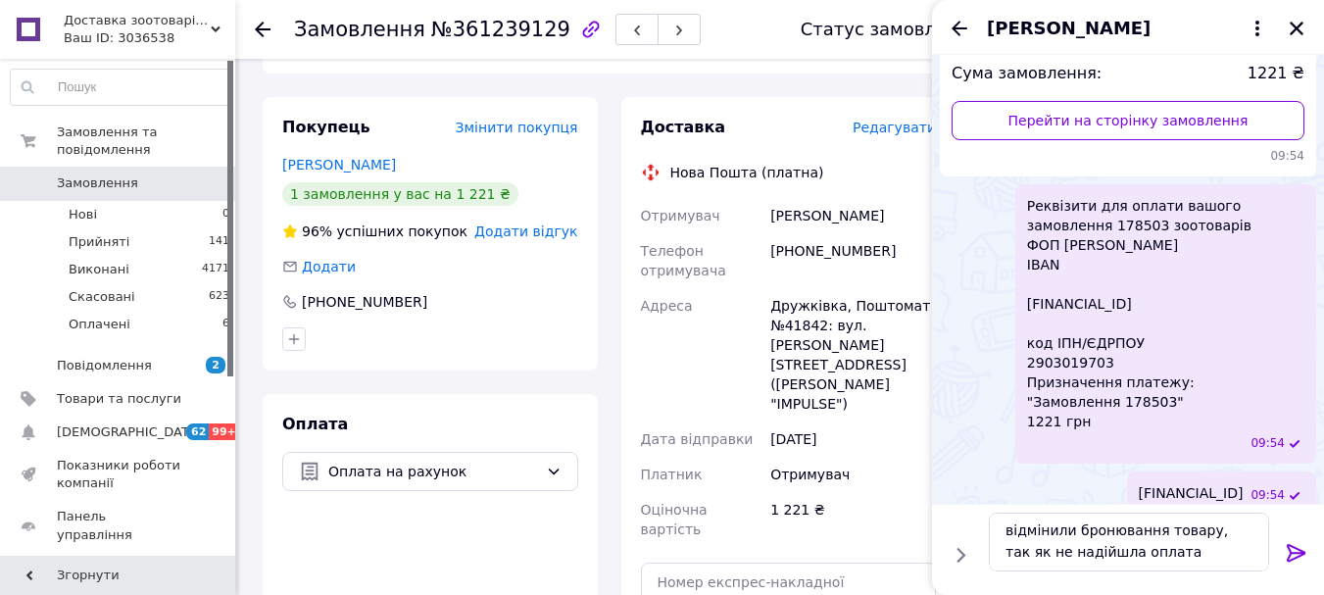
click at [1286, 552] on icon at bounding box center [1297, 553] width 24 height 24
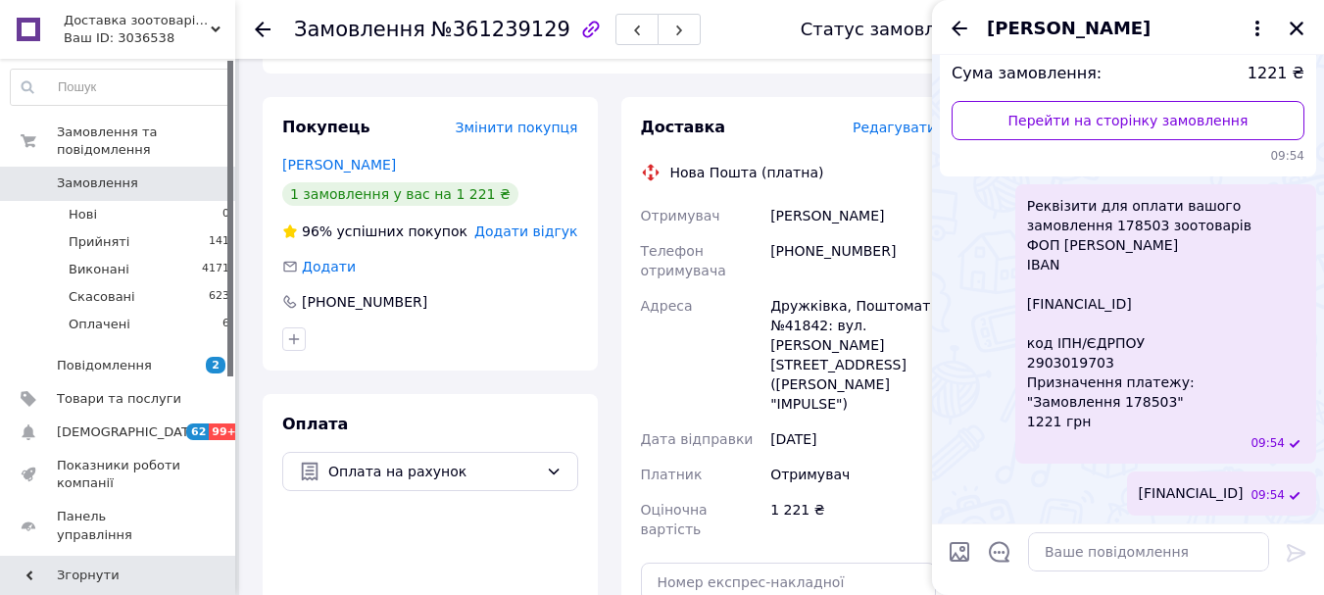
scroll to position [361, 0]
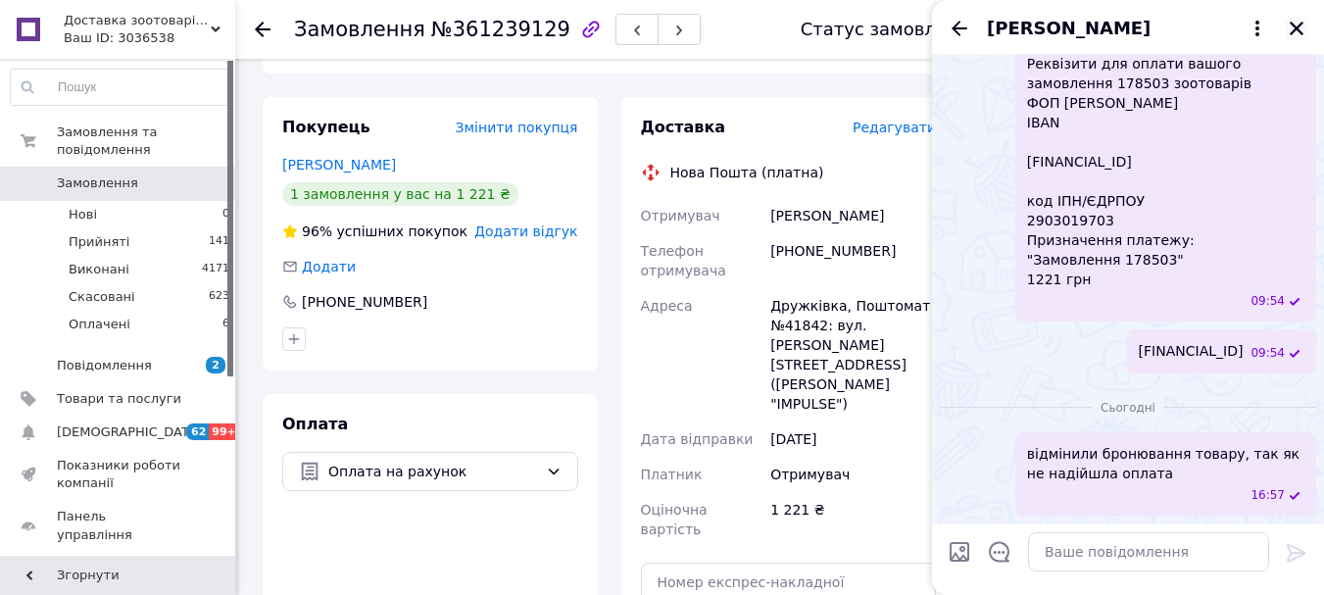
click at [1292, 24] on icon "Закрити" at bounding box center [1296, 29] width 14 height 14
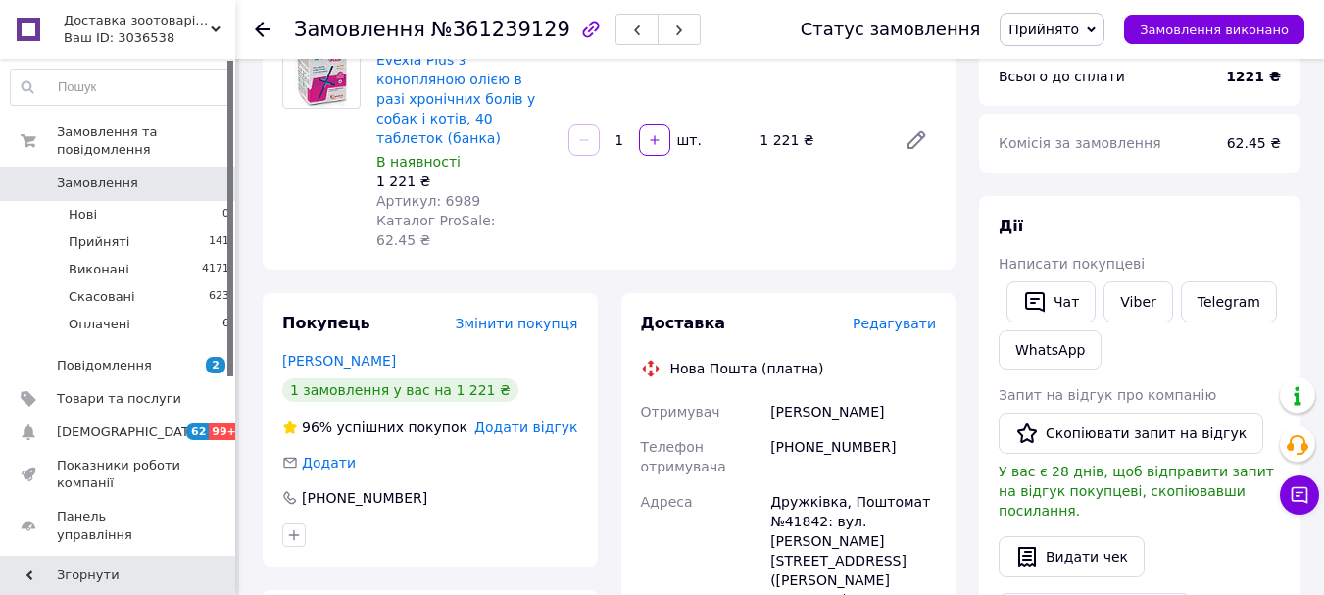
scroll to position [0, 0]
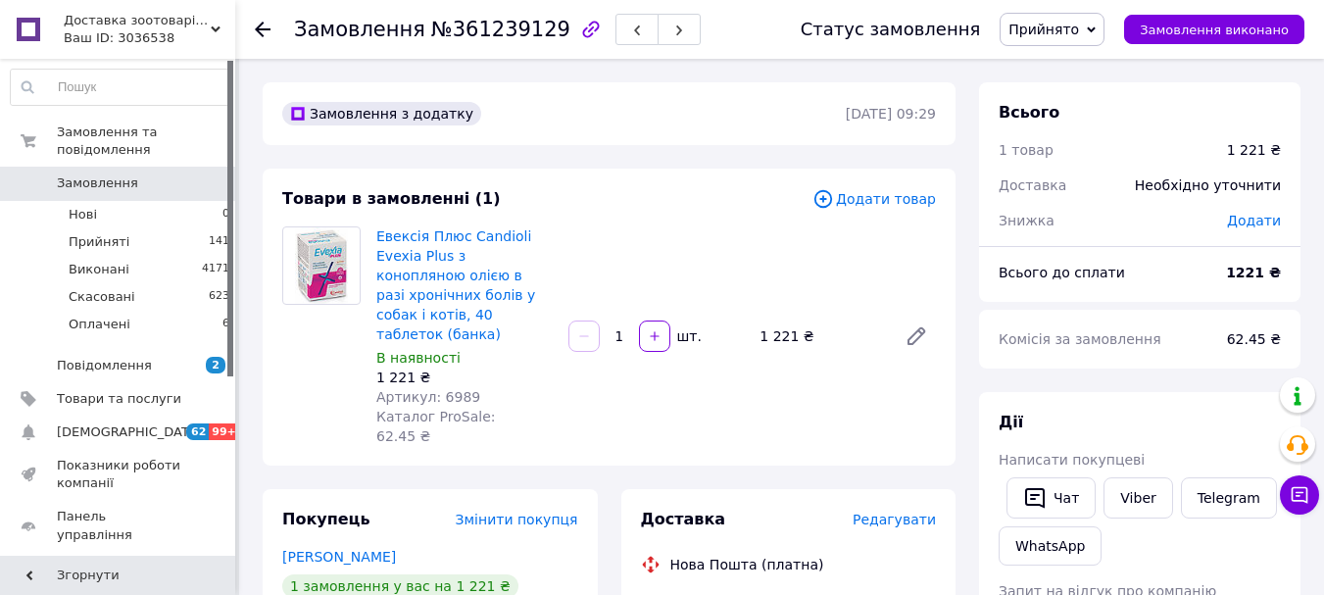
click at [1104, 21] on span "Прийнято" at bounding box center [1051, 29] width 105 height 33
click at [1077, 99] on li "Скасовано" at bounding box center [1051, 97] width 103 height 29
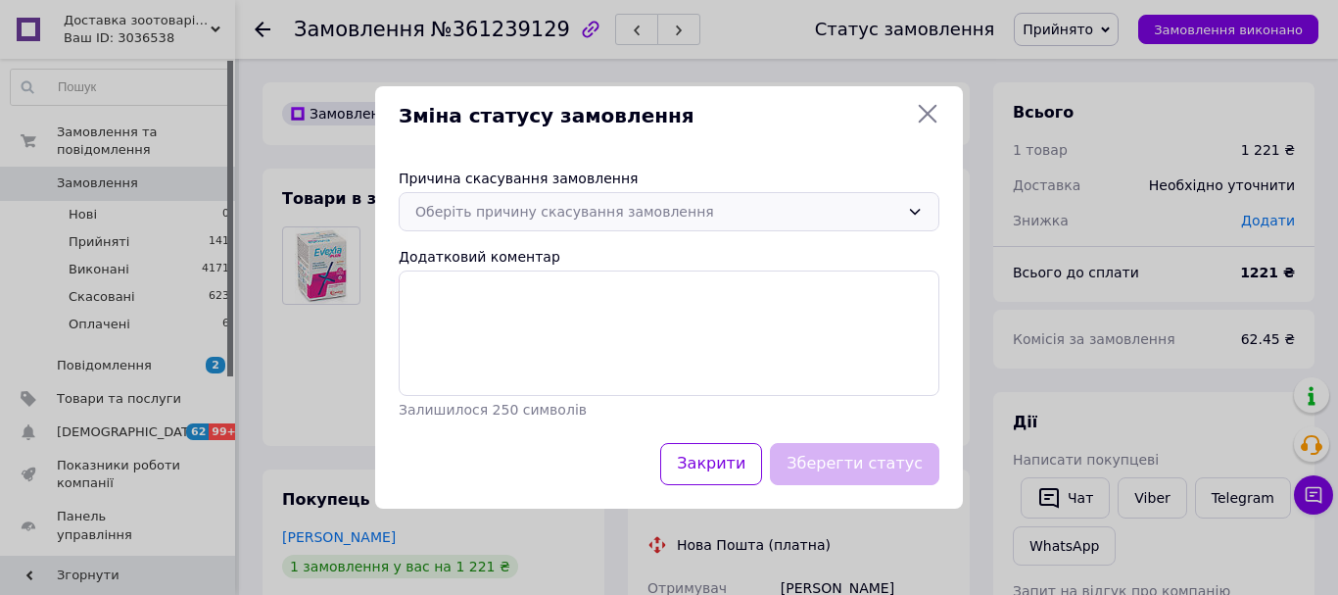
click at [905, 213] on div "Оберіть причину скасування замовлення" at bounding box center [669, 211] width 541 height 39
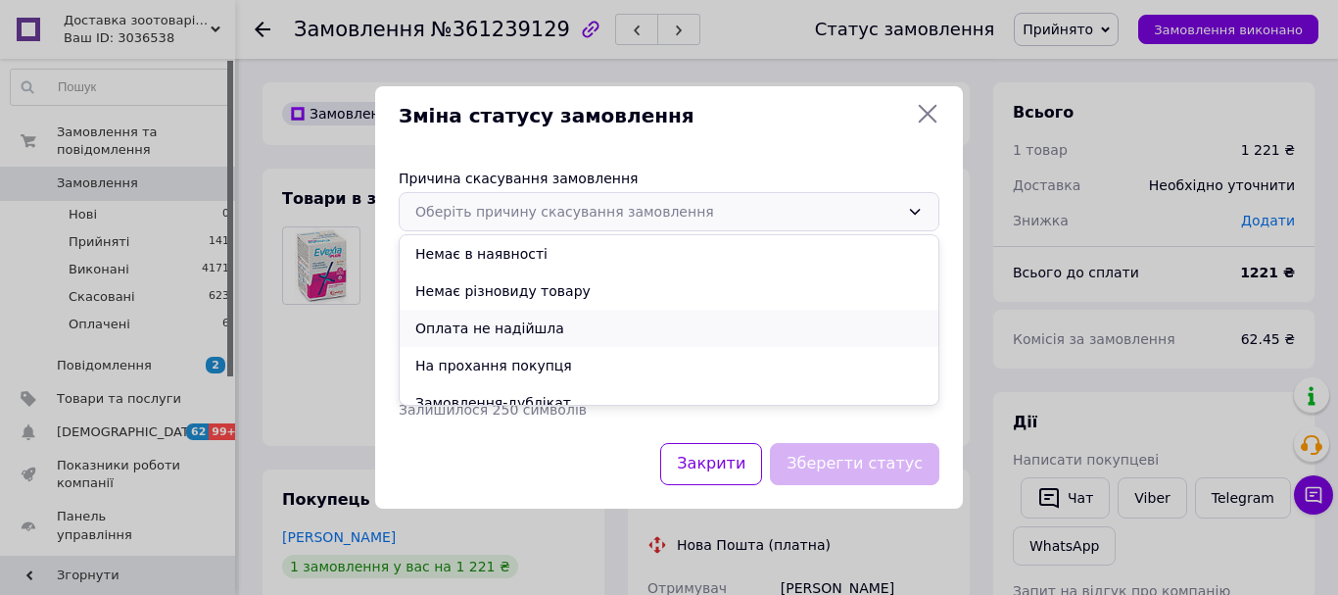
click at [512, 322] on li "Оплата не надійшла" at bounding box center [669, 328] width 539 height 37
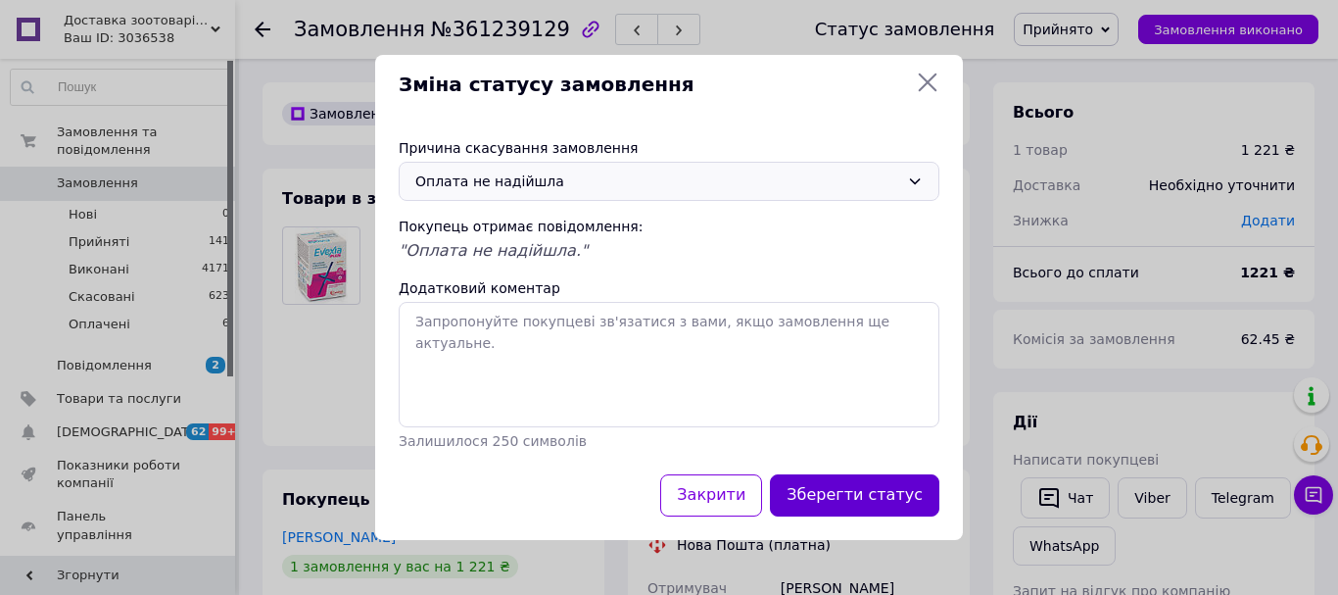
click at [860, 490] on button "Зберегти статус" at bounding box center [855, 495] width 170 height 42
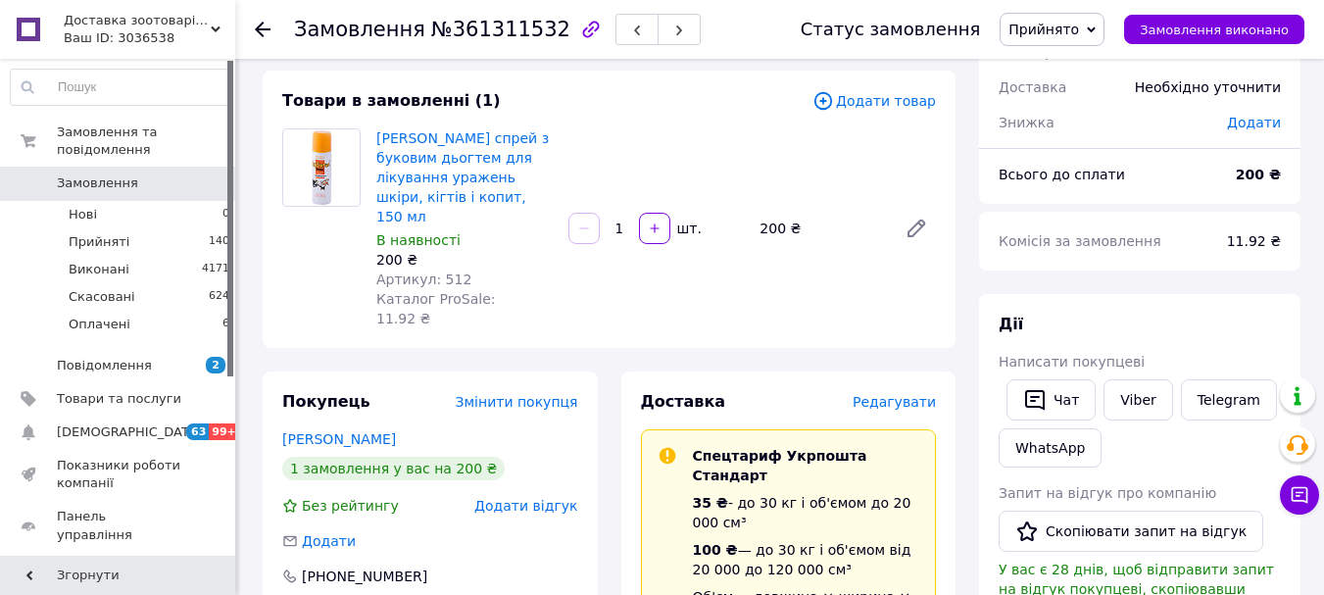
scroll to position [196, 0]
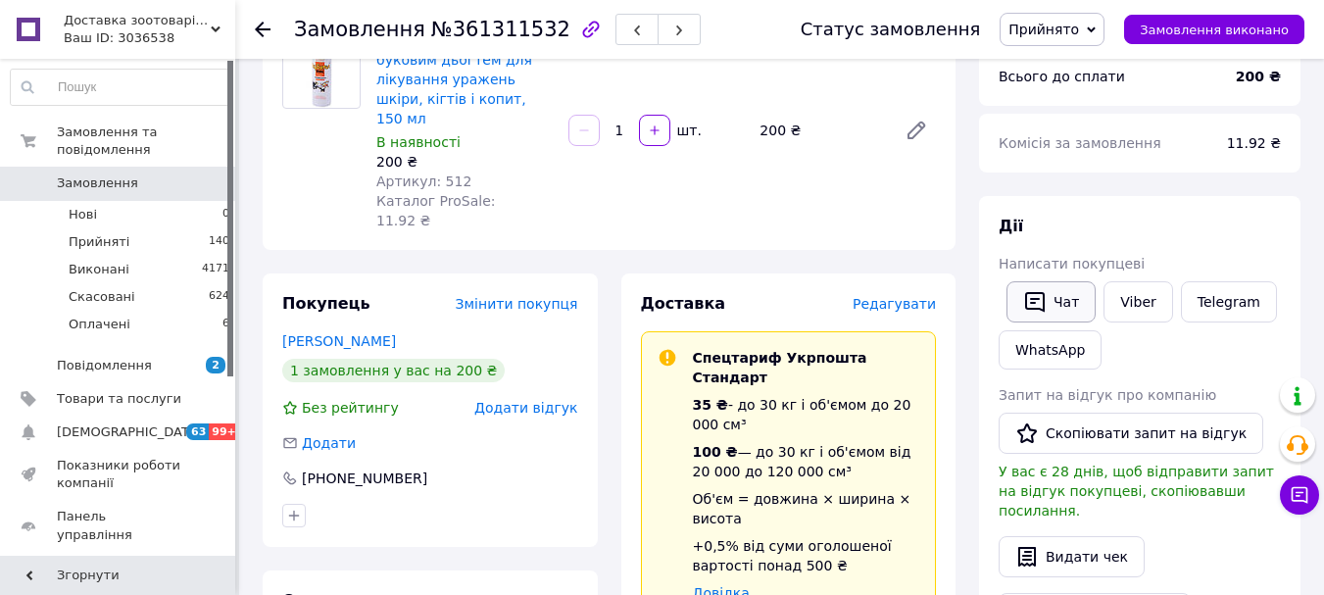
click at [1051, 302] on button "Чат" at bounding box center [1050, 301] width 89 height 41
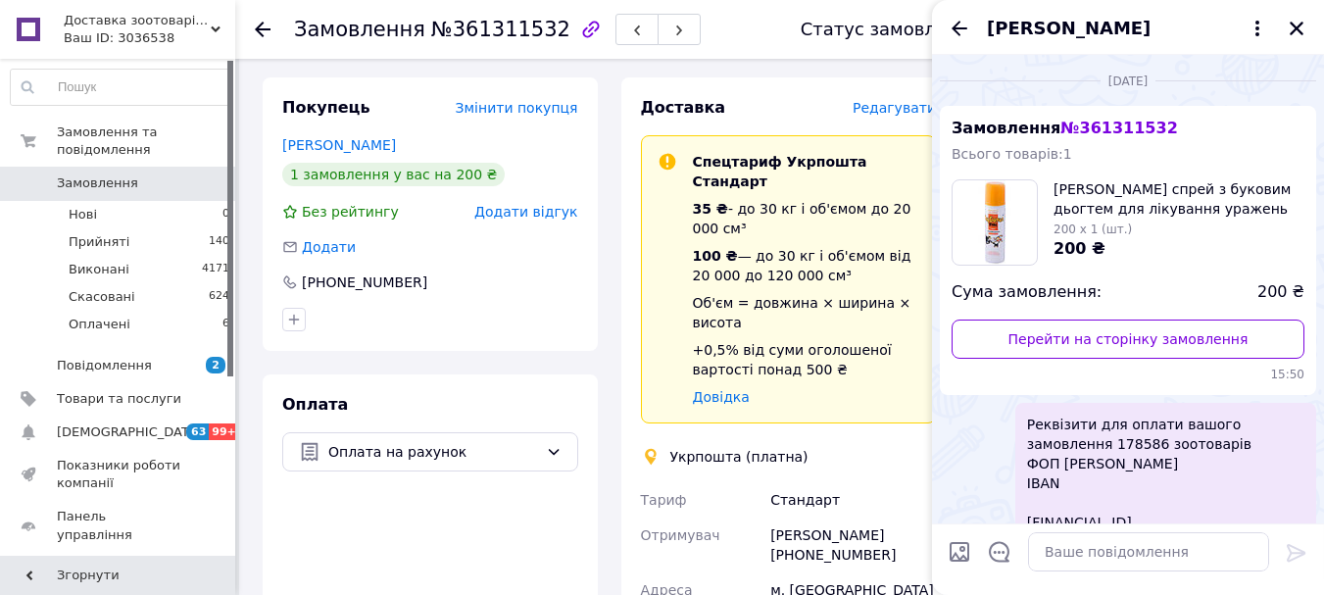
scroll to position [167, 0]
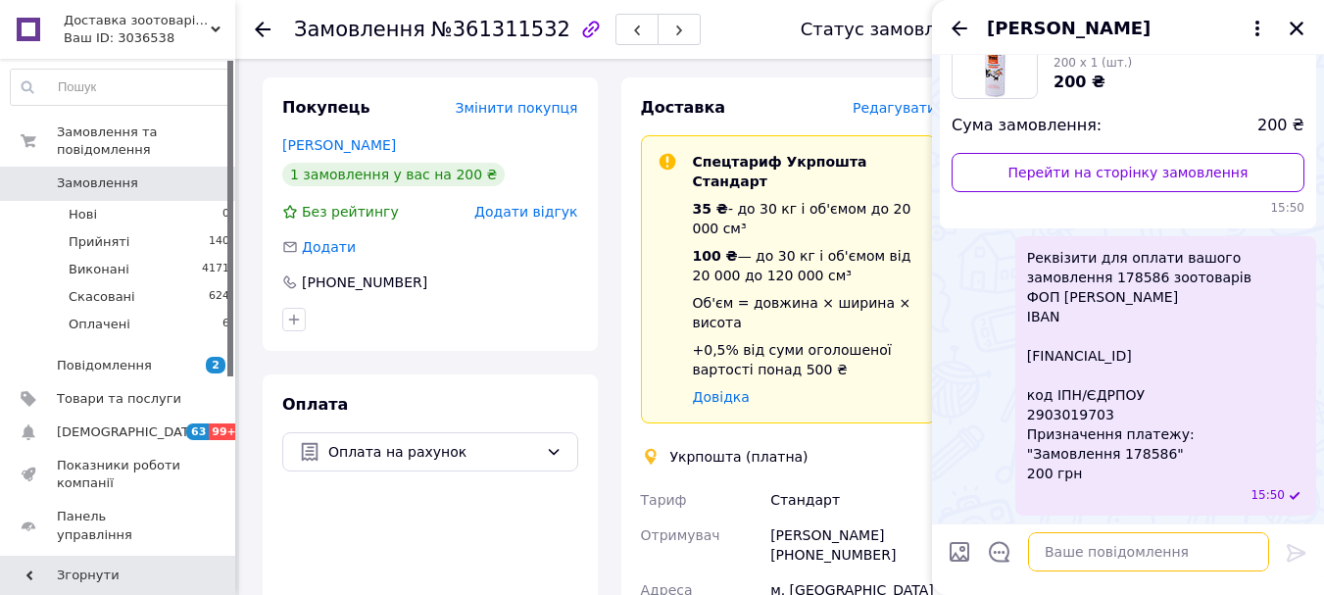
click at [1071, 556] on textarea at bounding box center [1148, 551] width 241 height 39
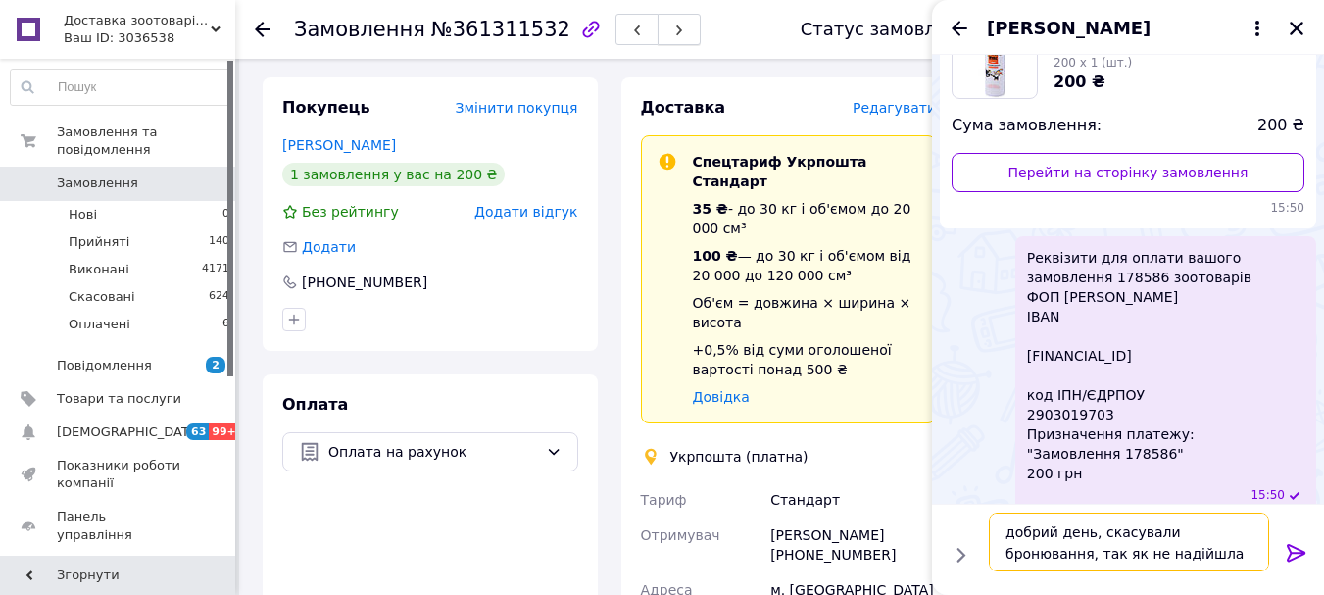
type textarea "добрий день, скасували бронювання, так як не надійшла оплата"
click at [1302, 543] on icon at bounding box center [1297, 553] width 24 height 24
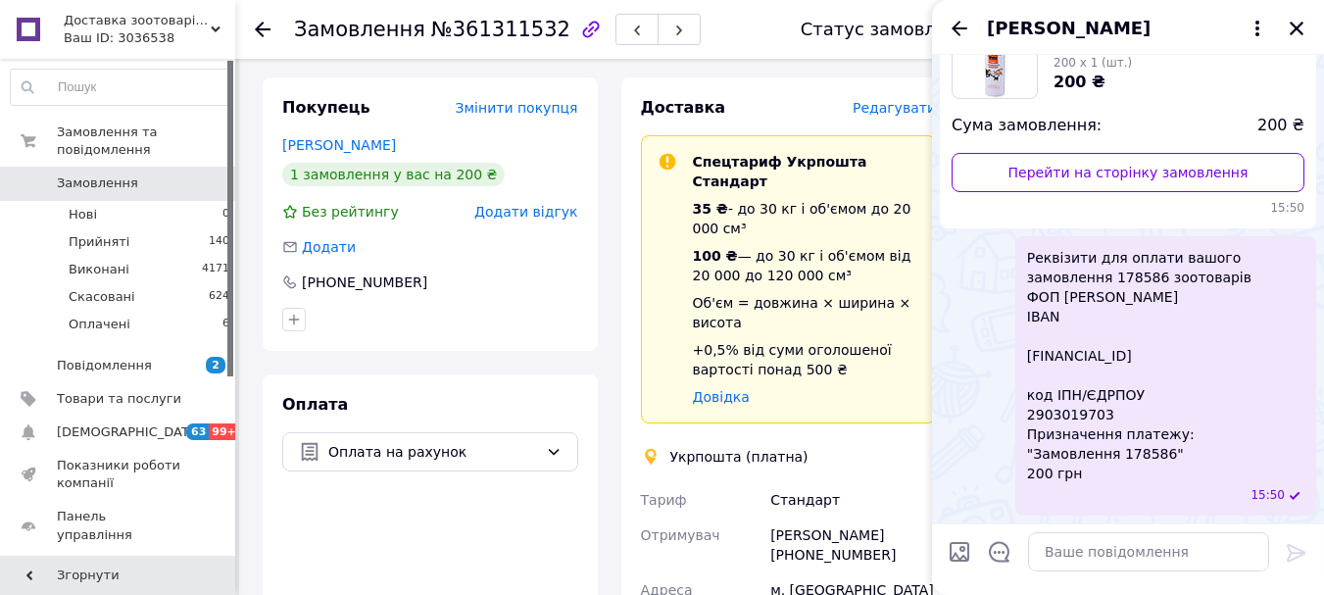
scroll to position [309, 0]
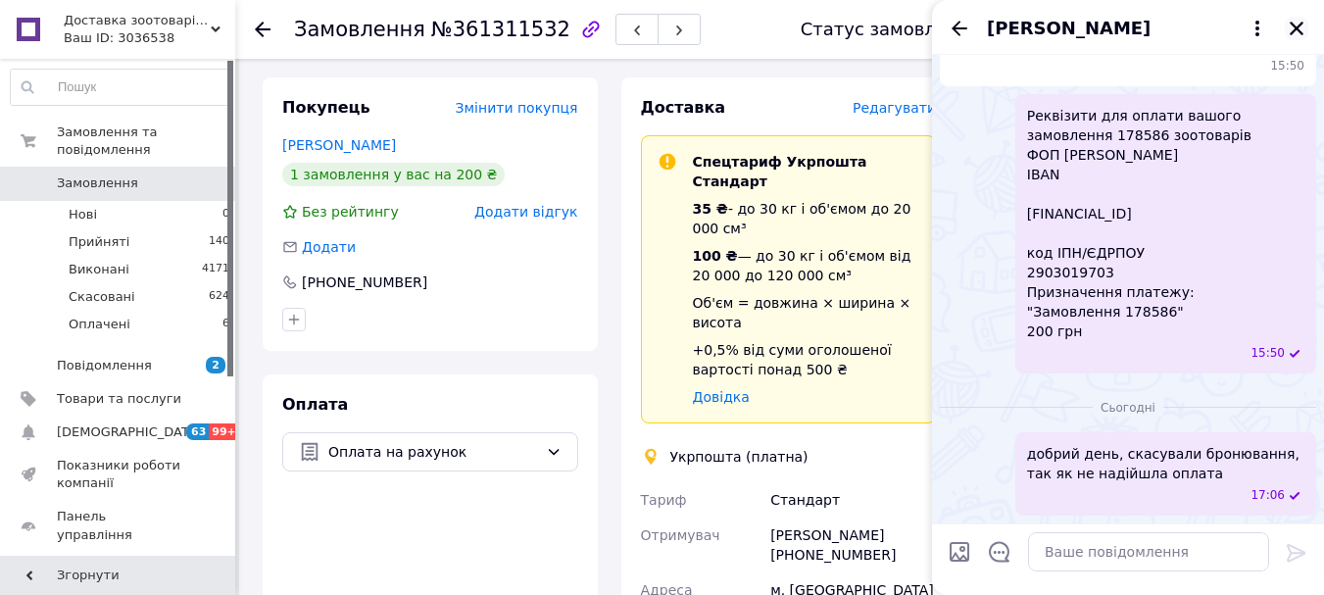
click at [1291, 28] on icon "Закрити" at bounding box center [1296, 29] width 18 height 18
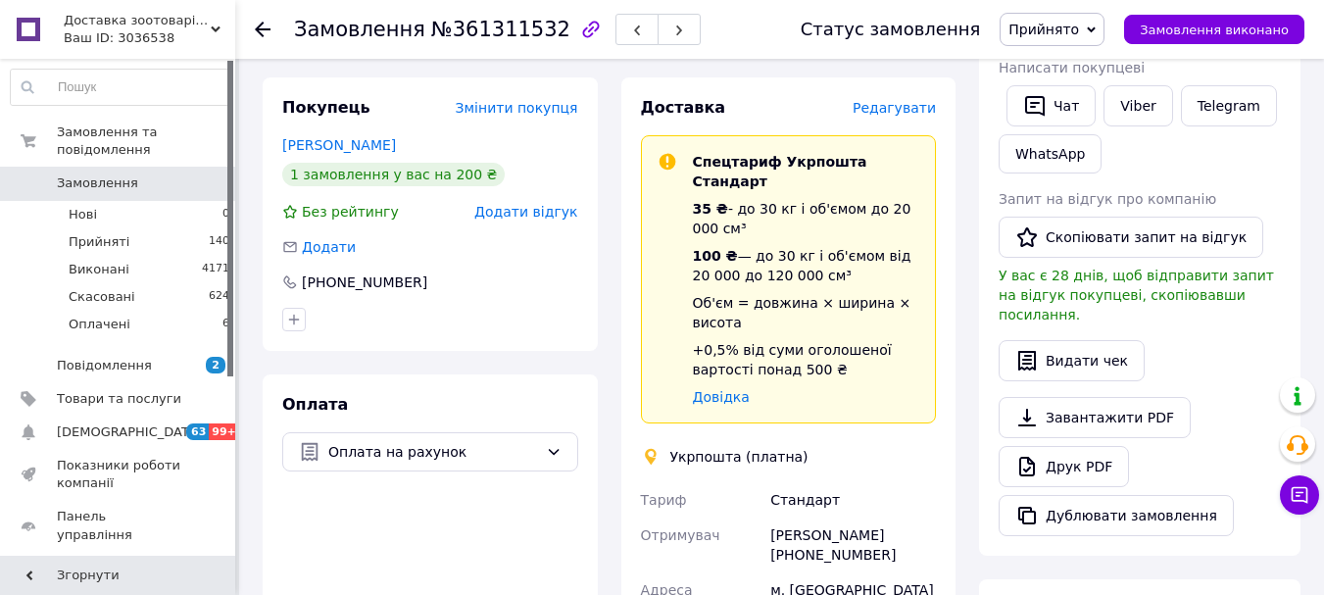
scroll to position [0, 0]
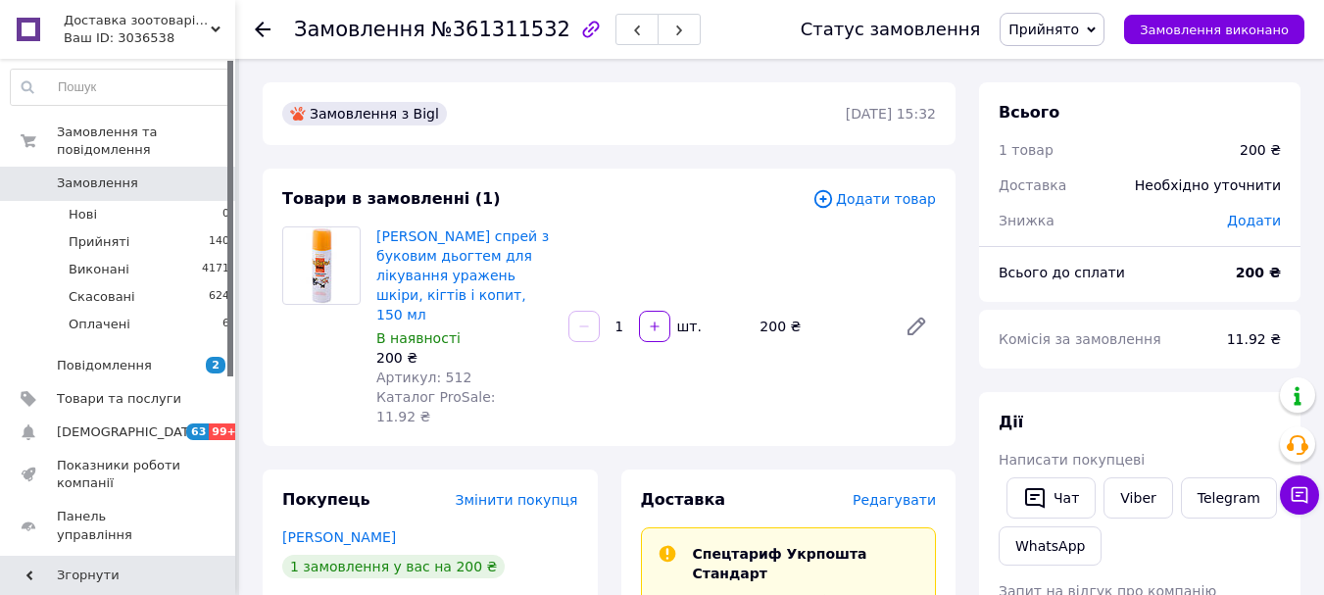
click at [1095, 28] on icon at bounding box center [1091, 29] width 9 height 9
click at [1086, 99] on li "Скасовано" at bounding box center [1051, 97] width 103 height 29
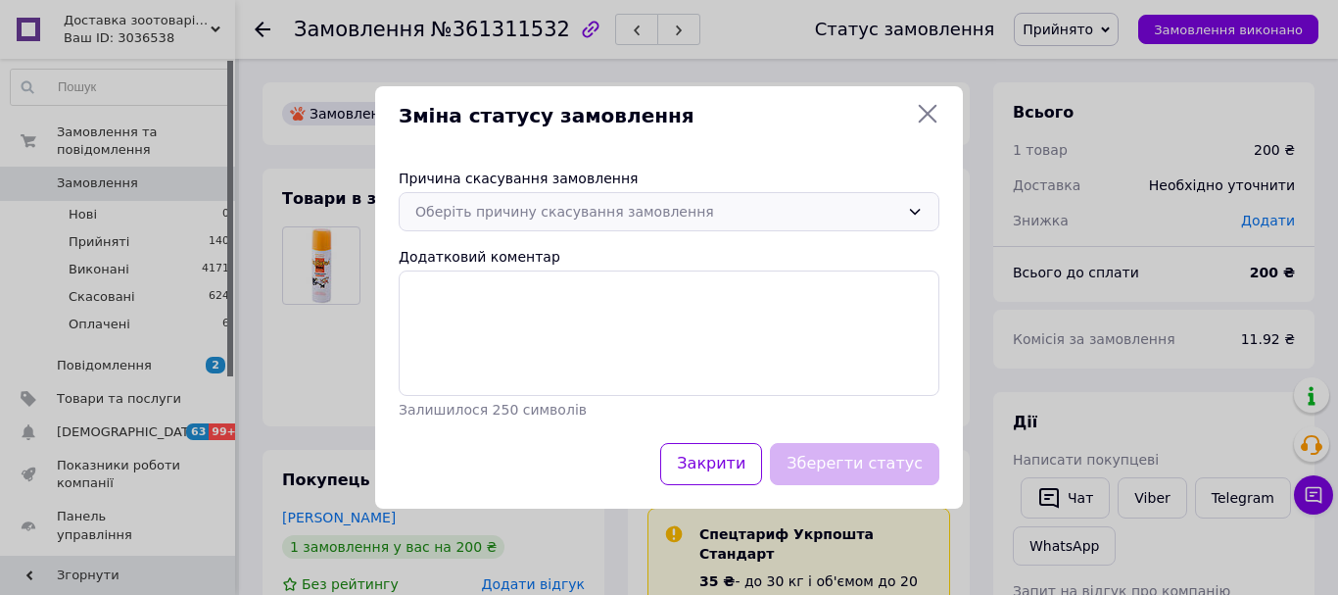
click at [907, 205] on div "Оберіть причину скасування замовлення" at bounding box center [669, 211] width 541 height 39
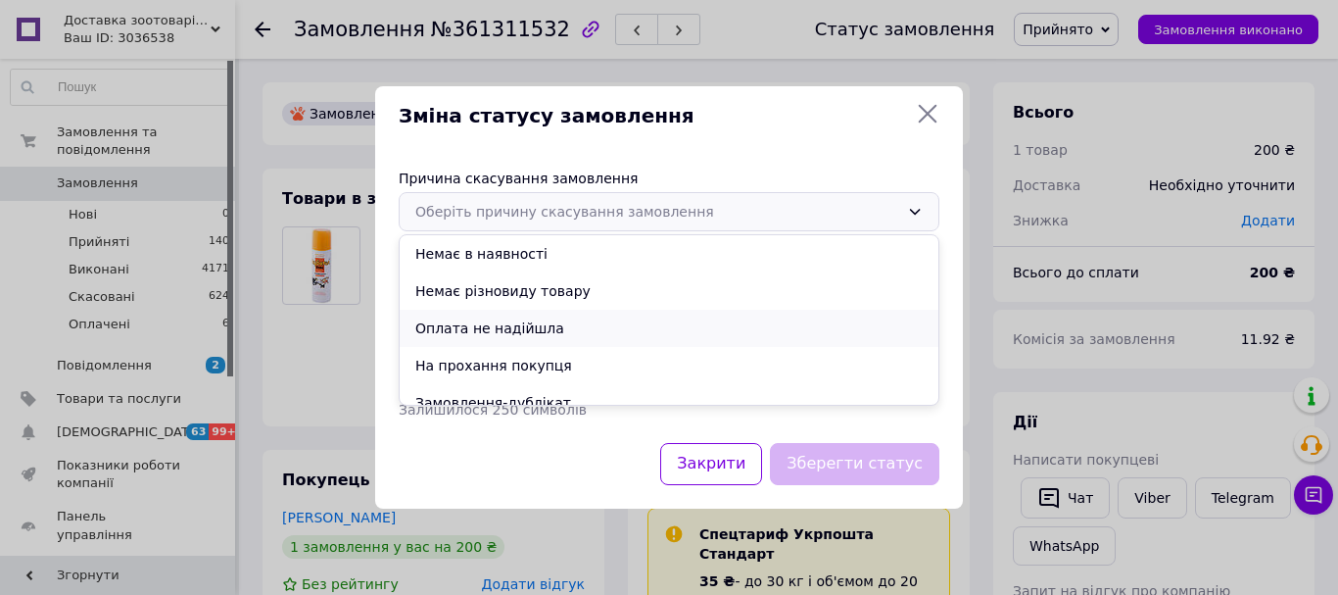
click at [548, 327] on li "Оплата не надійшла" at bounding box center [669, 328] width 539 height 37
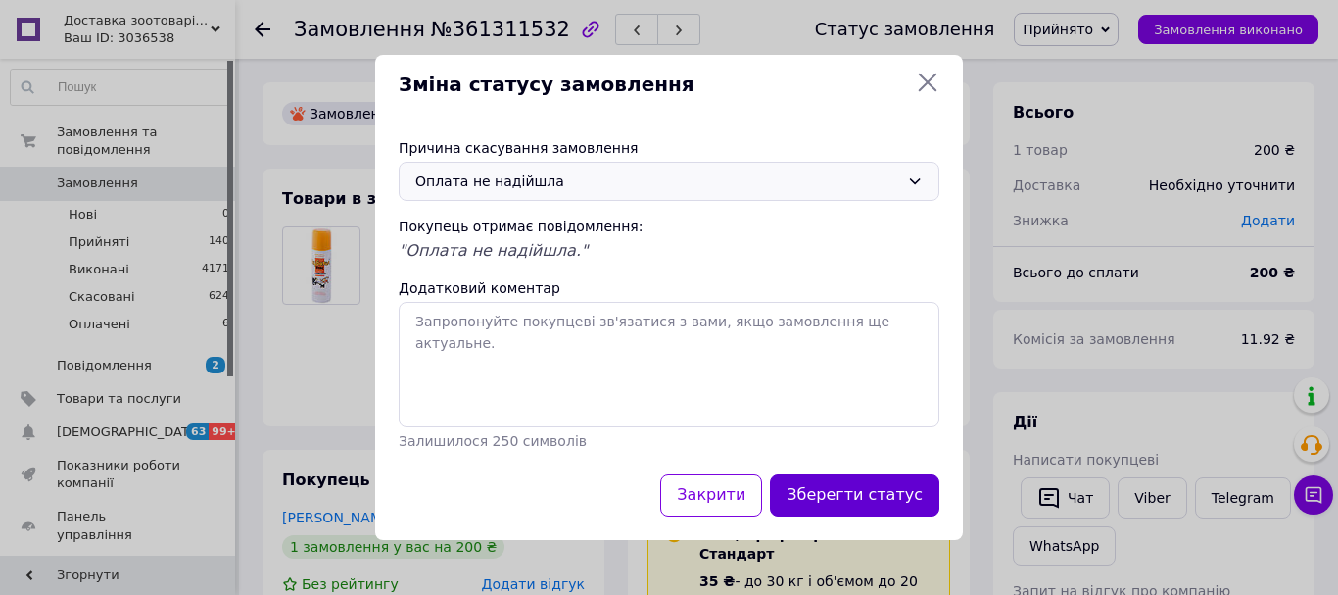
click at [905, 495] on button "Зберегти статус" at bounding box center [855, 495] width 170 height 42
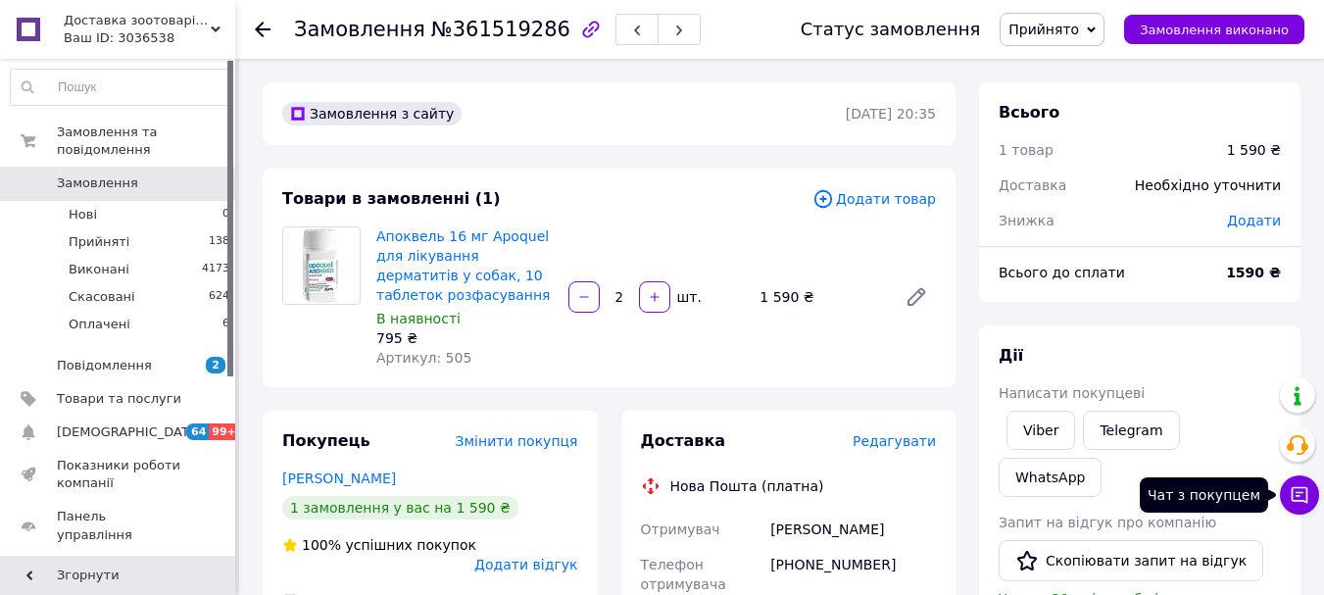
click at [1306, 488] on icon at bounding box center [1299, 495] width 17 height 17
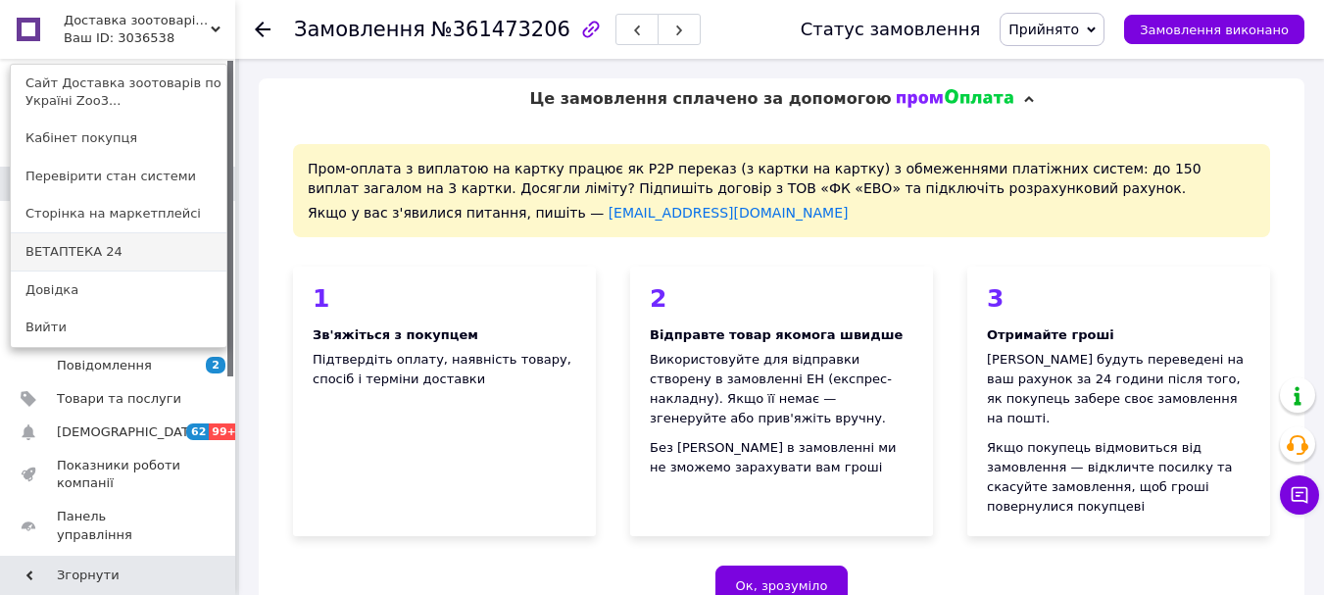
click at [169, 247] on link "ВЕТАПТЕКА 24" at bounding box center [119, 251] width 216 height 37
